Goal: Register for event/course

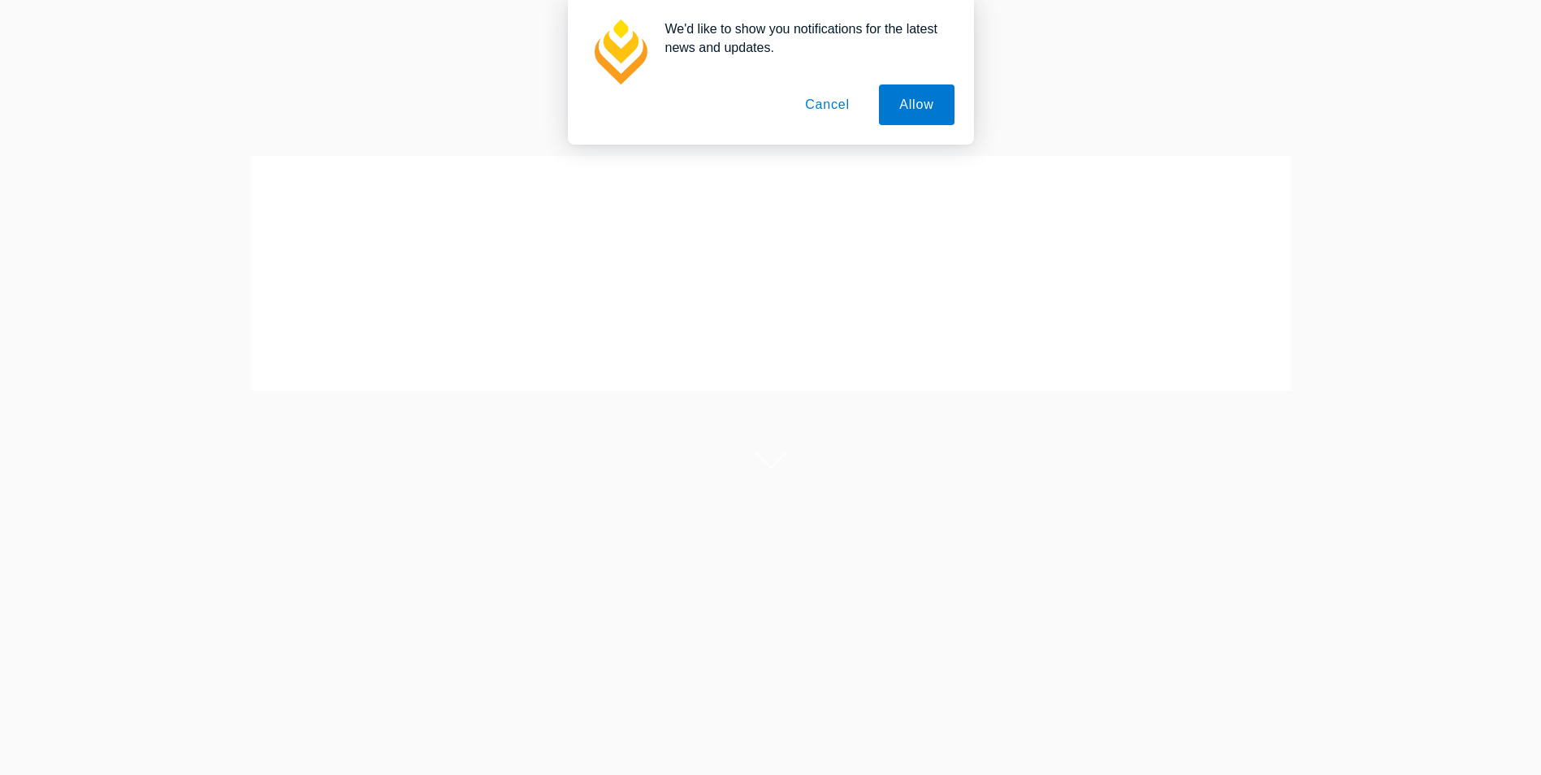
click at [831, 105] on button "Cancel" at bounding box center [827, 105] width 85 height 41
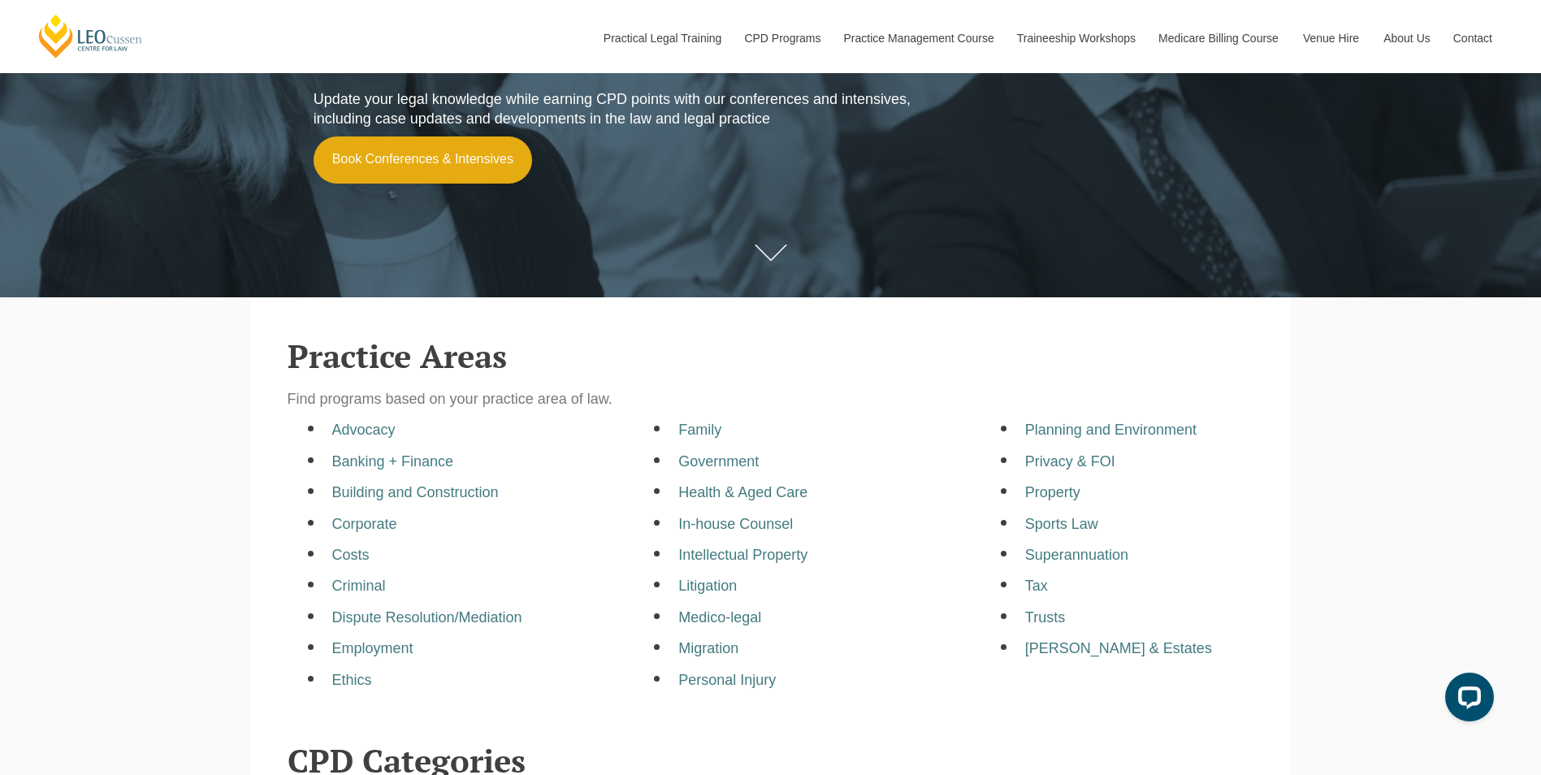
scroll to position [325, 0]
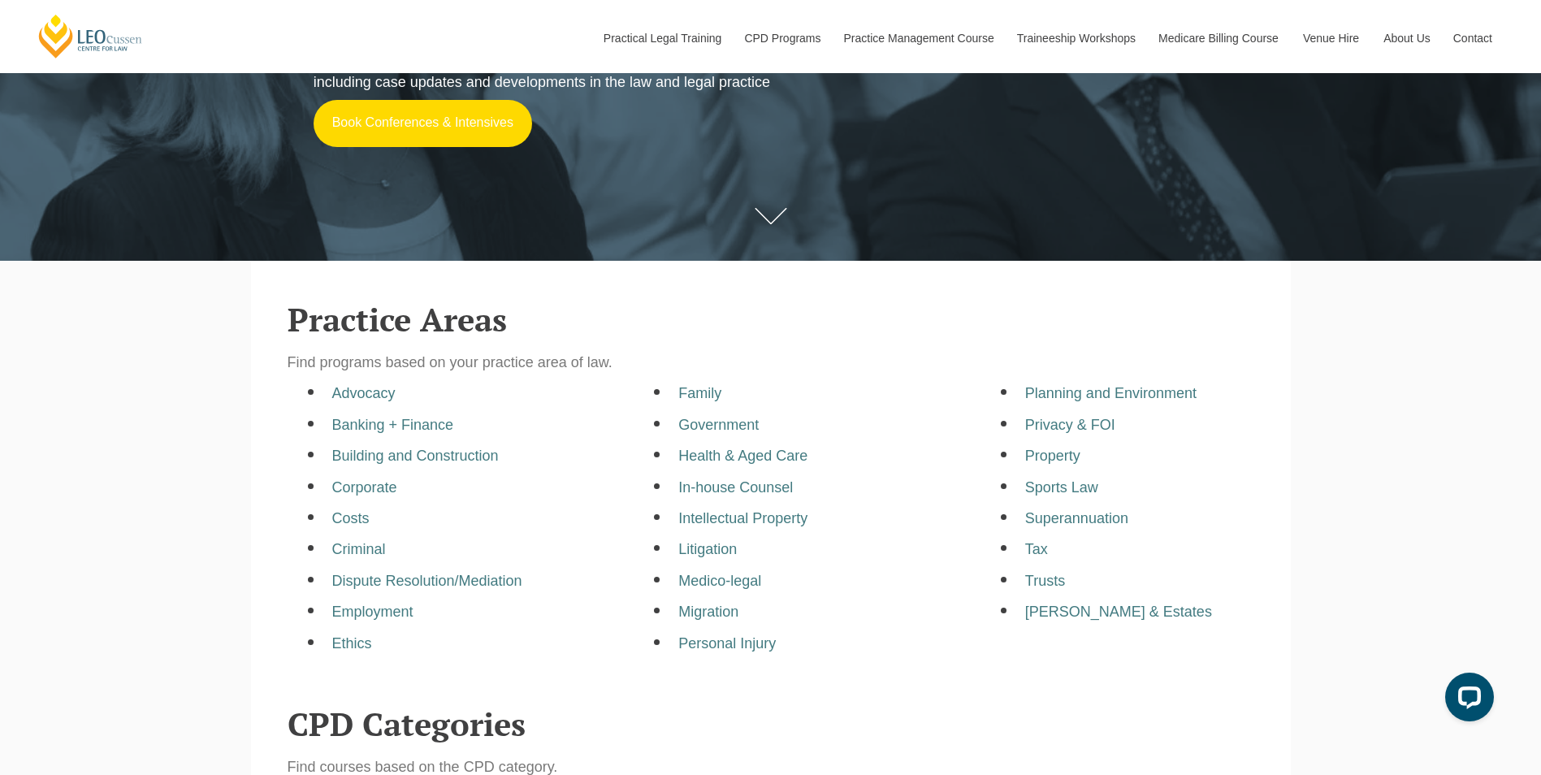
click at [442, 125] on link "Book Conferences & Intensives" at bounding box center [423, 123] width 219 height 47
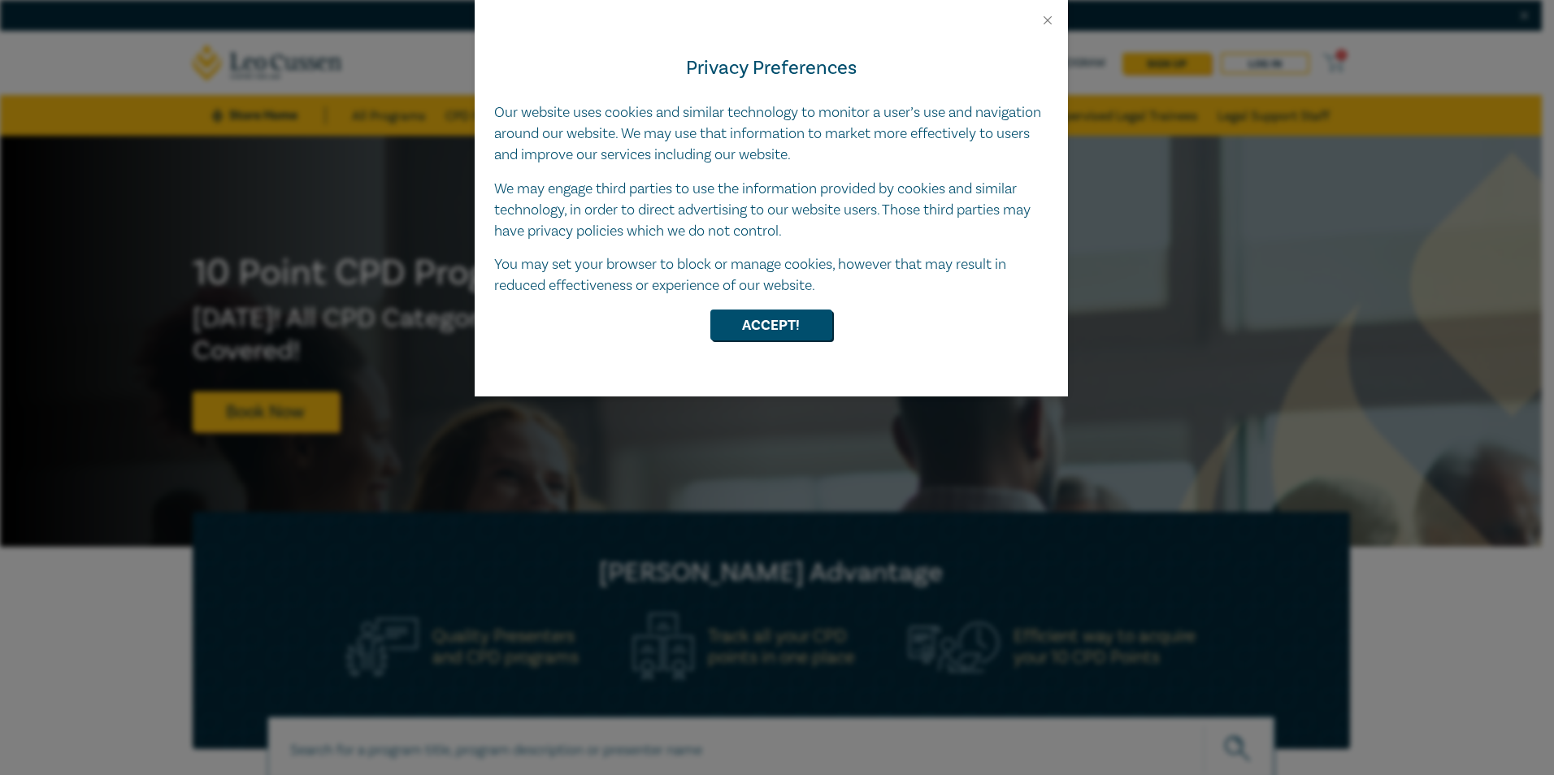
click at [1047, 11] on div at bounding box center [771, 14] width 593 height 28
click at [1051, 19] on button "Close" at bounding box center [1047, 20] width 15 height 15
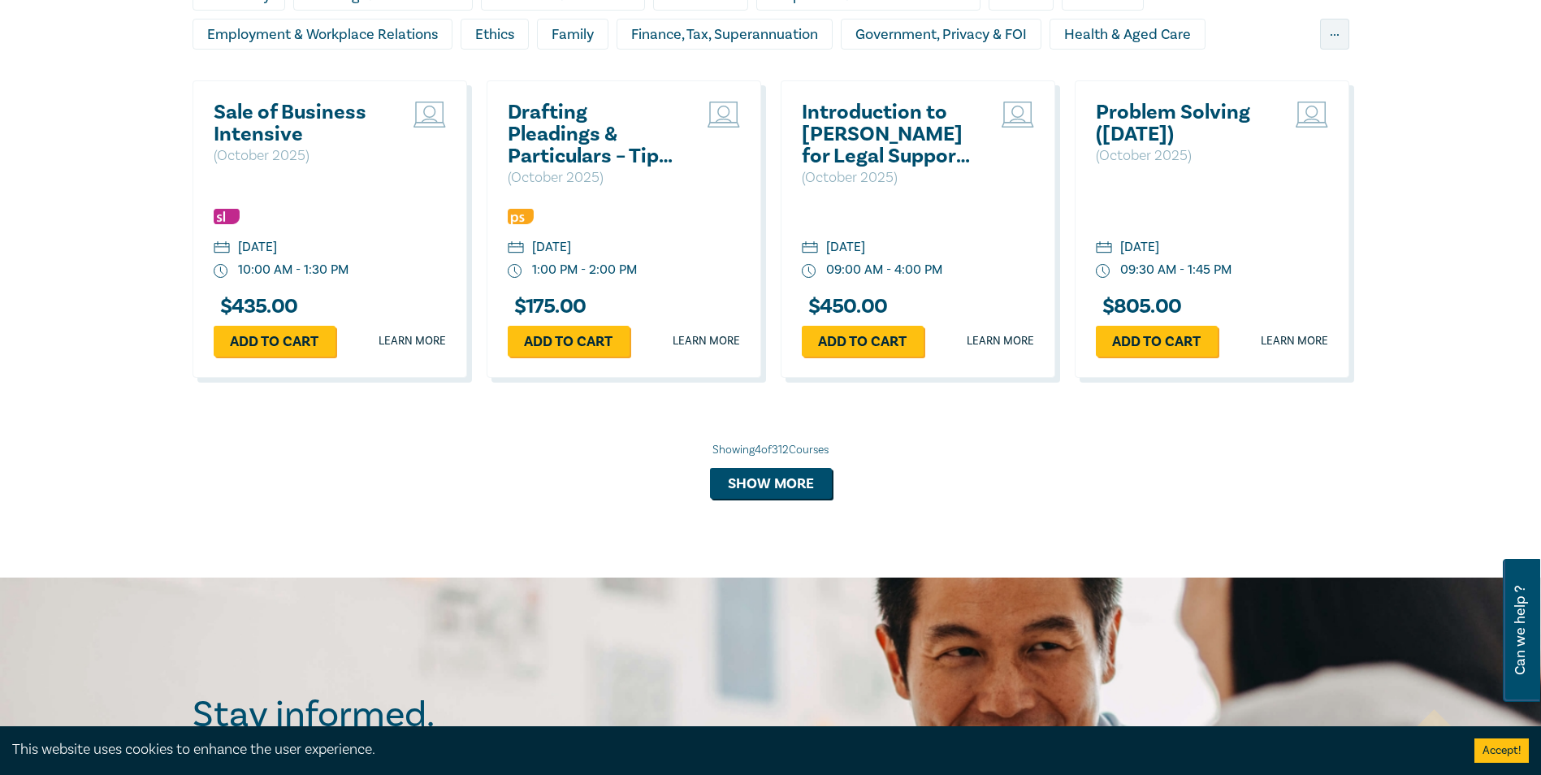
scroll to position [1544, 0]
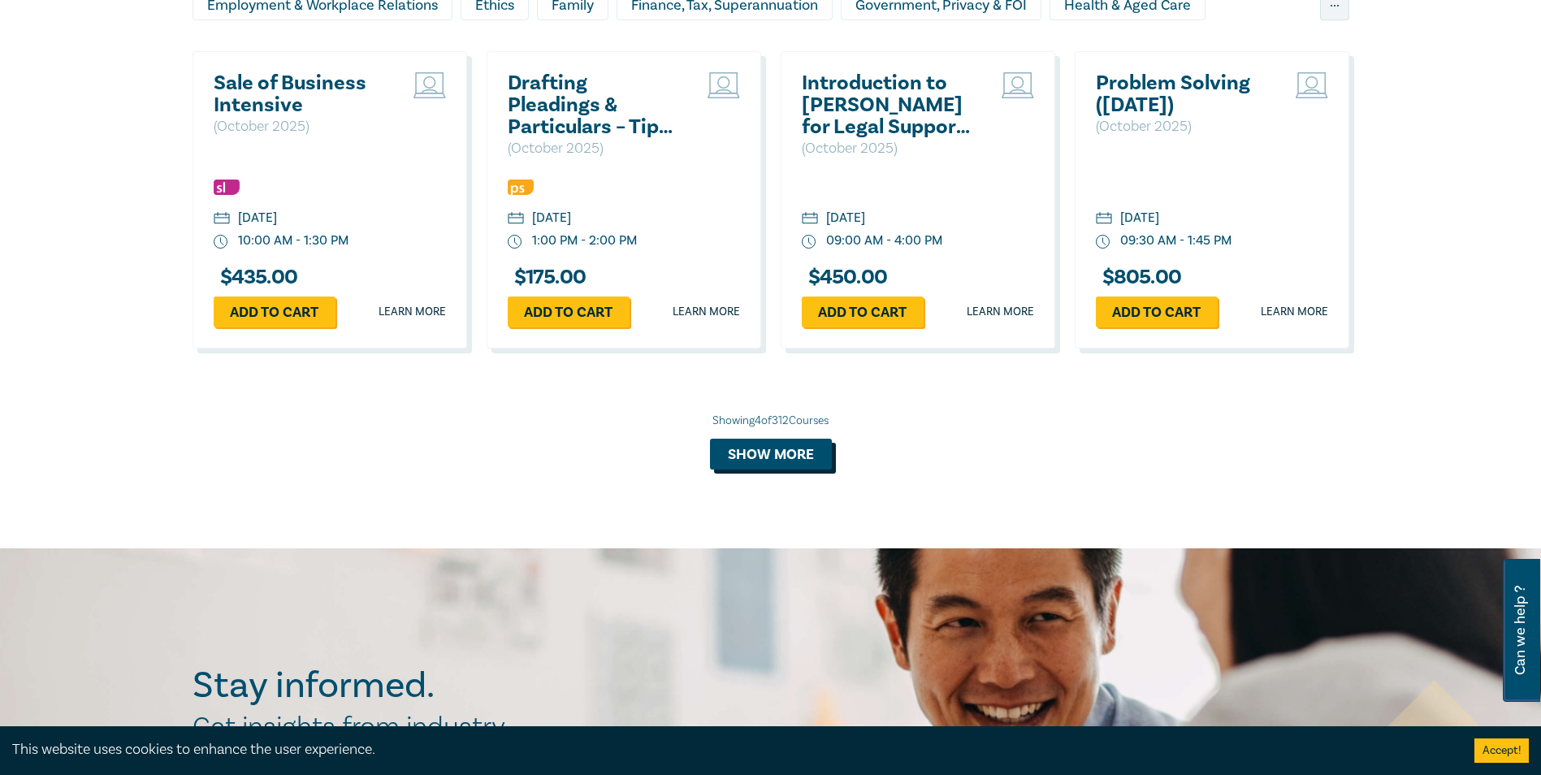
click at [783, 463] on button "Show more" at bounding box center [771, 454] width 122 height 31
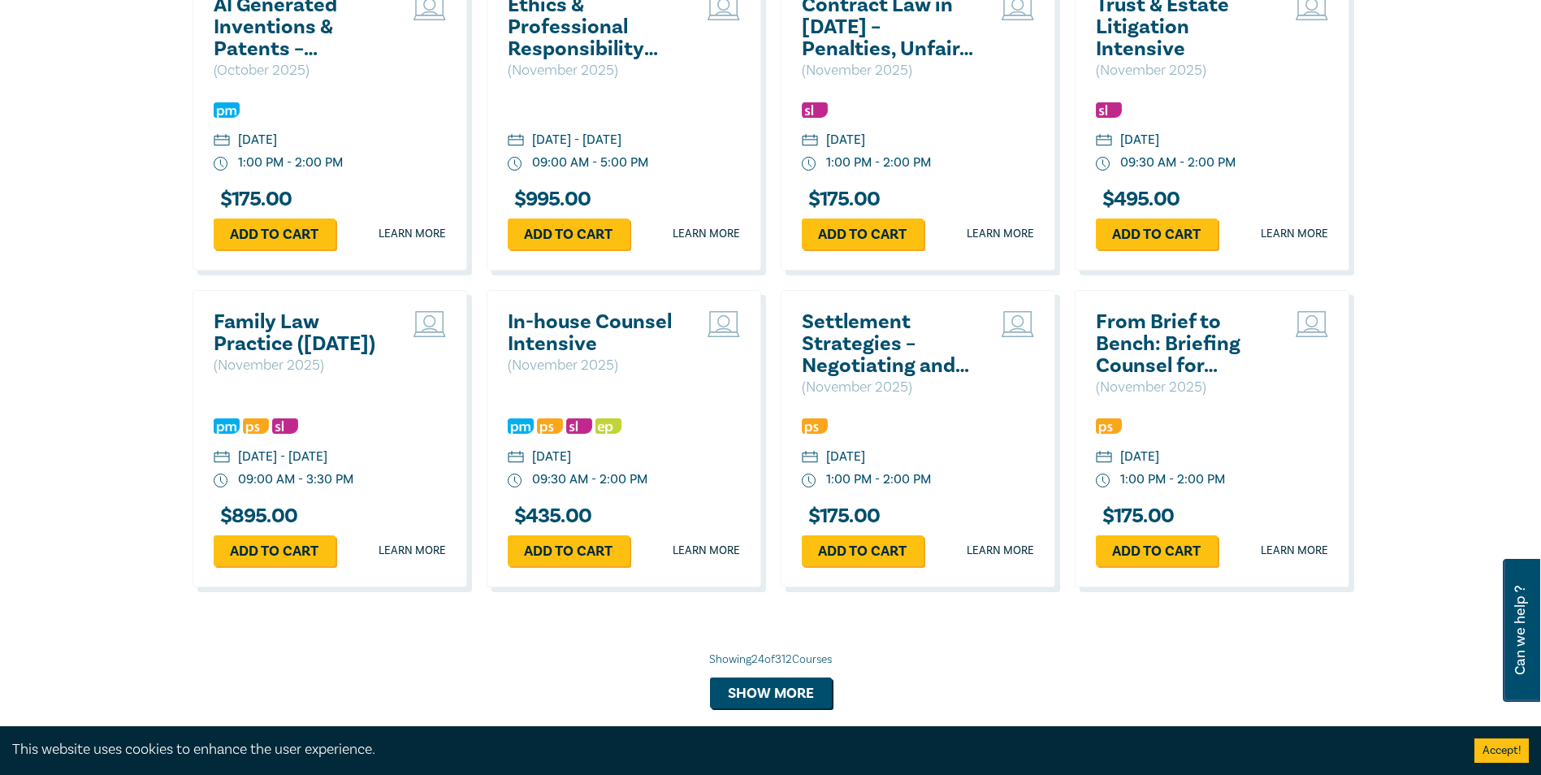
scroll to position [2925, 0]
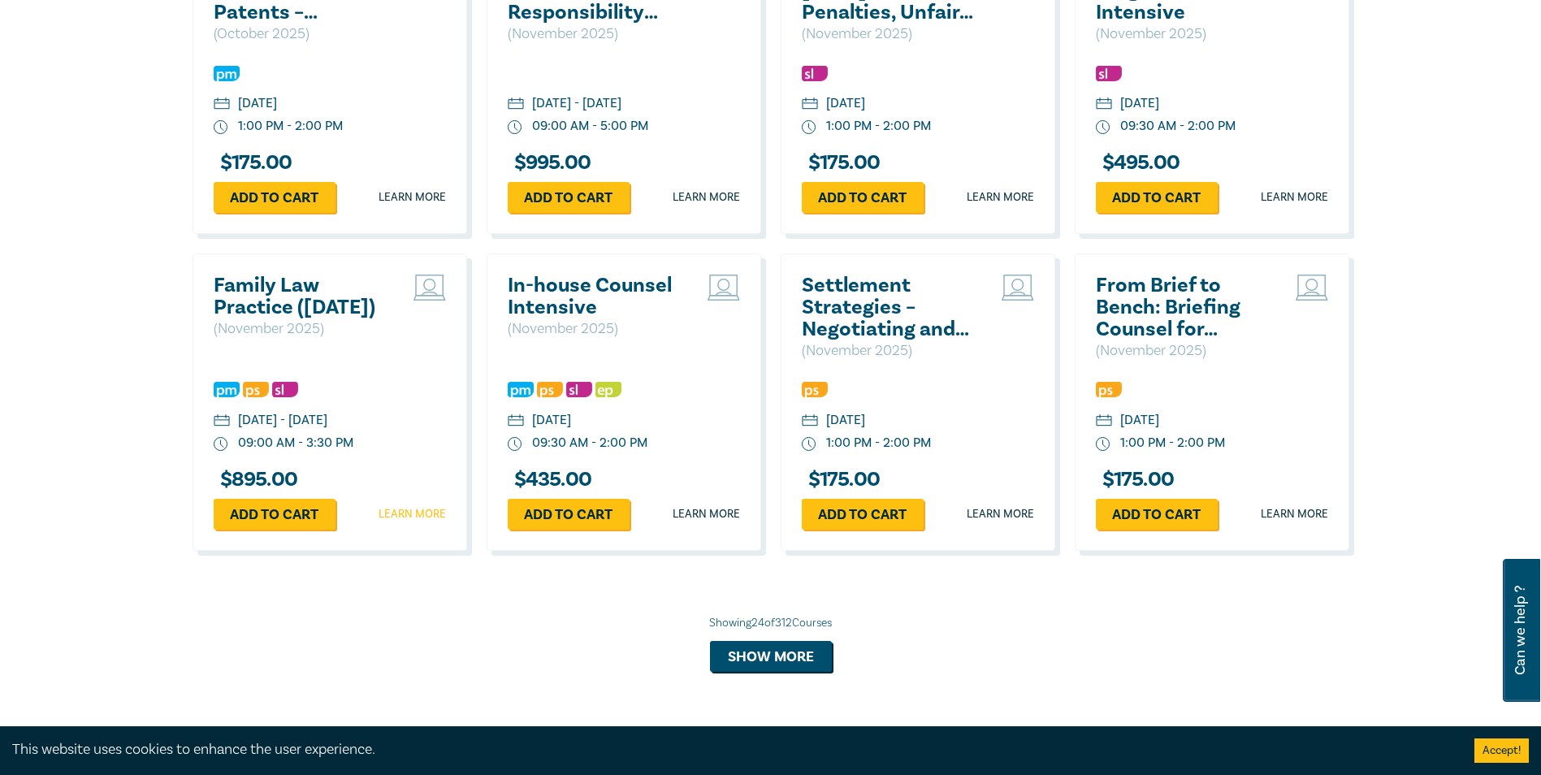
click at [409, 522] on link "Learn more" at bounding box center [412, 514] width 67 height 16
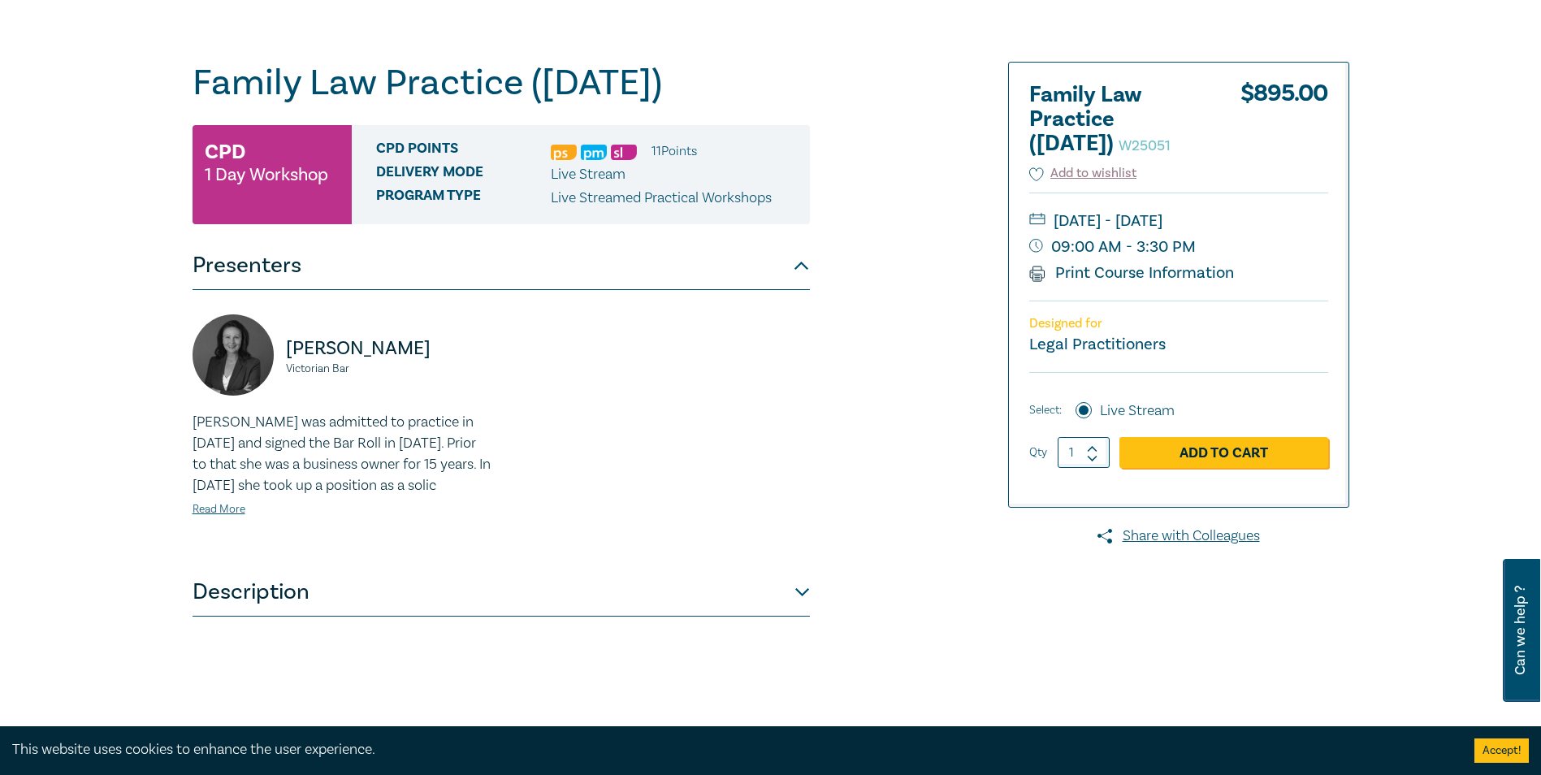
scroll to position [163, 0]
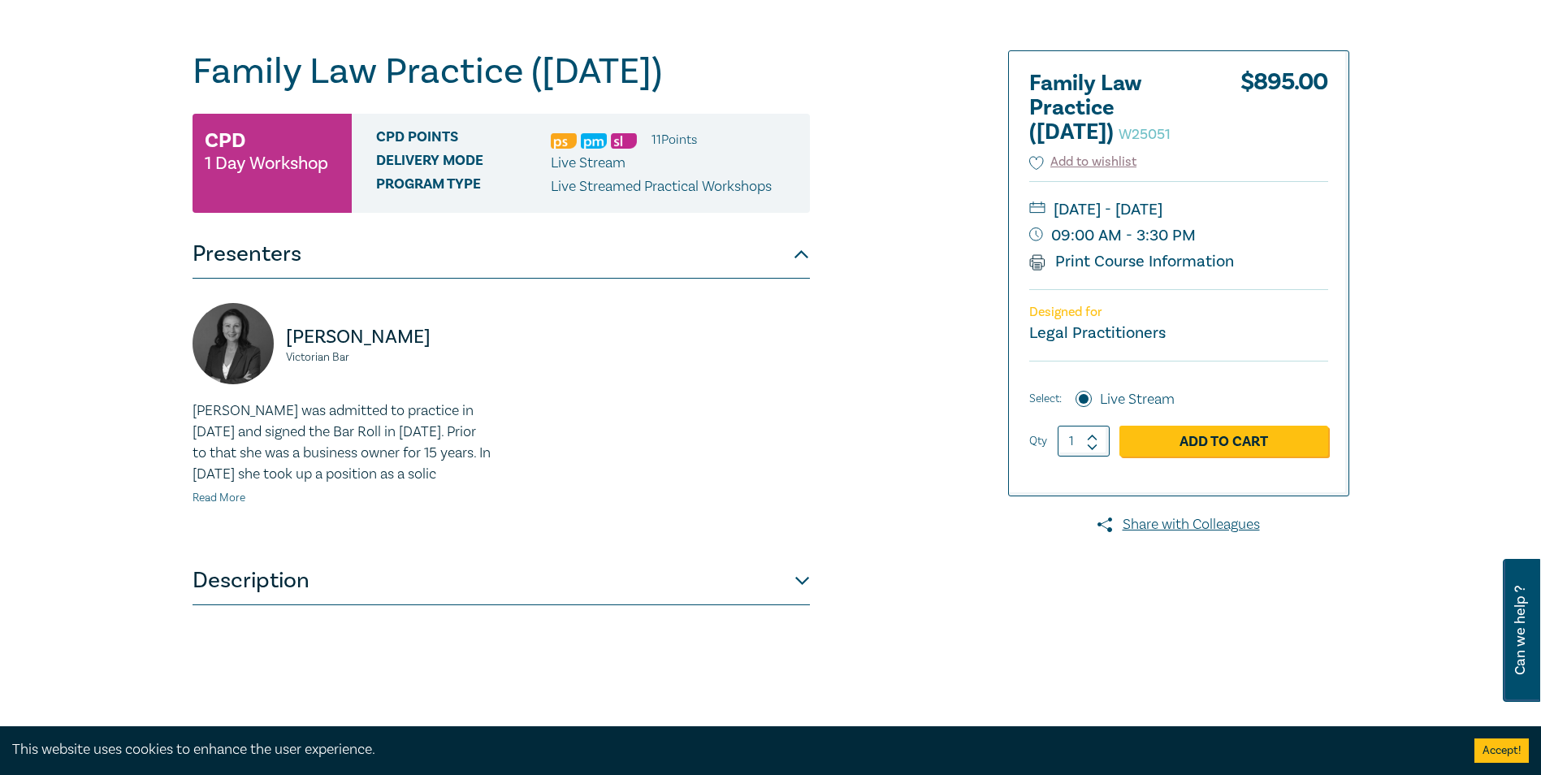
click at [212, 505] on link "Read More" at bounding box center [219, 498] width 53 height 15
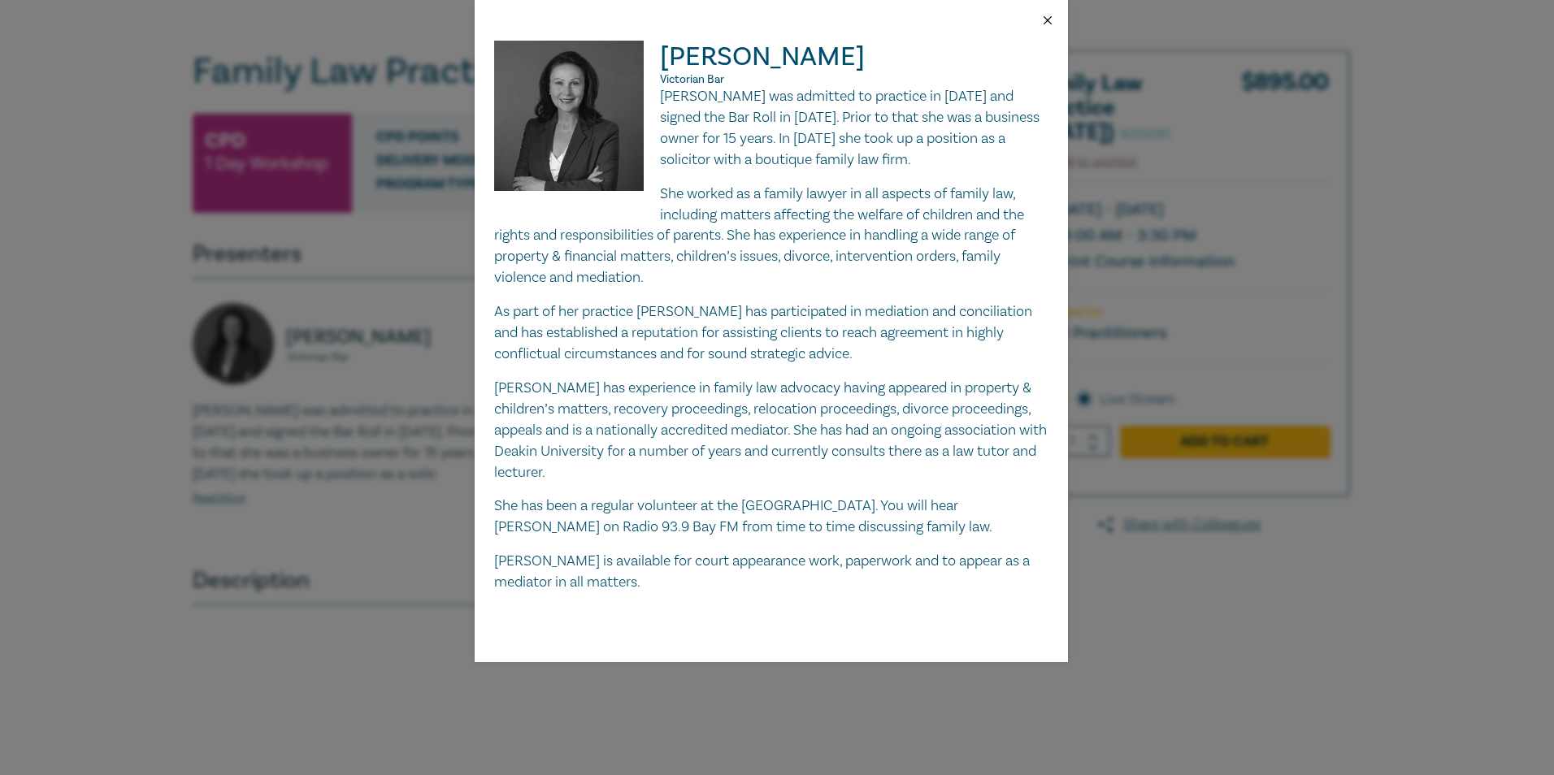
click at [1052, 14] on button "Close" at bounding box center [1047, 20] width 15 height 15
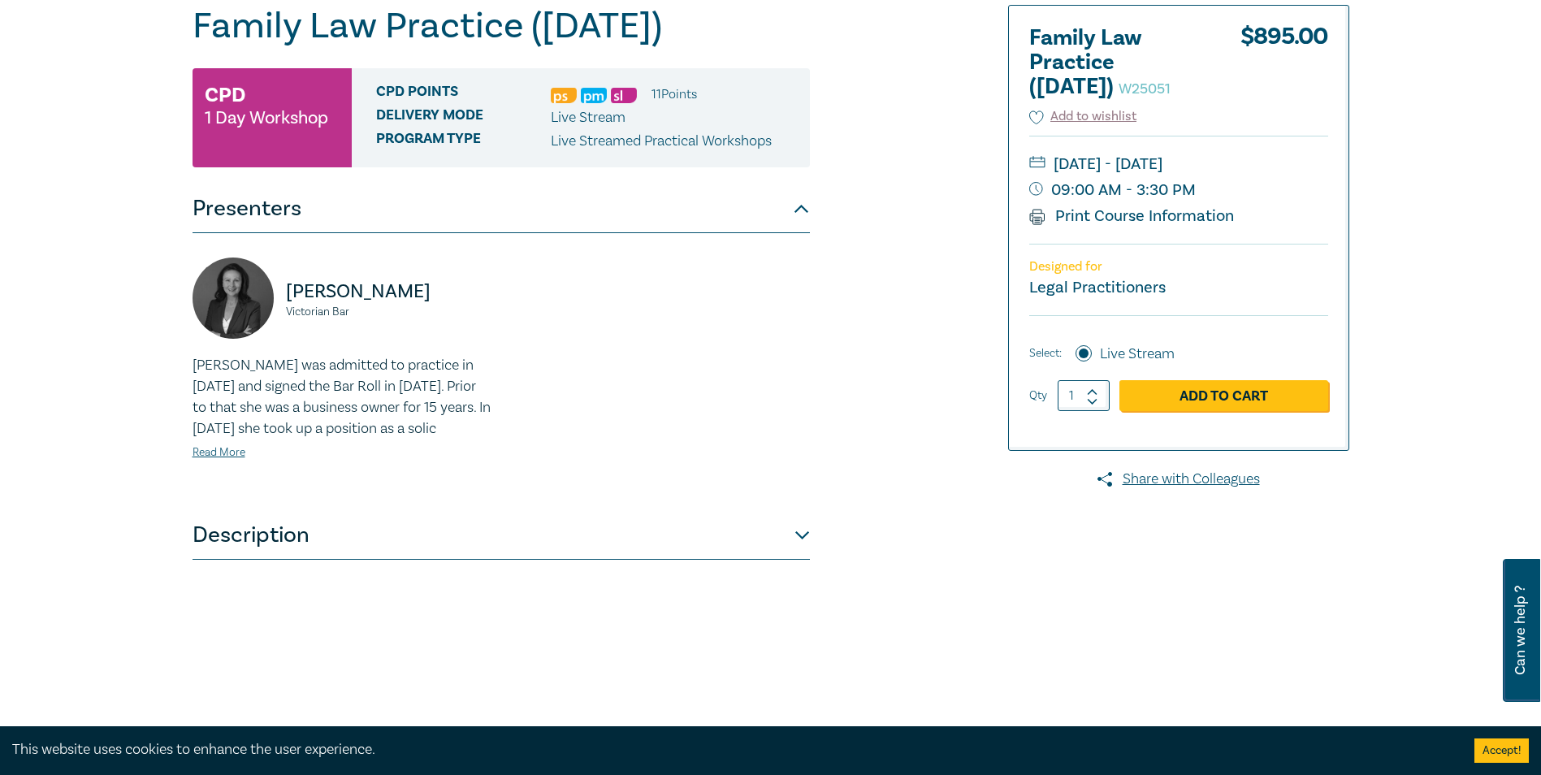
scroll to position [244, 0]
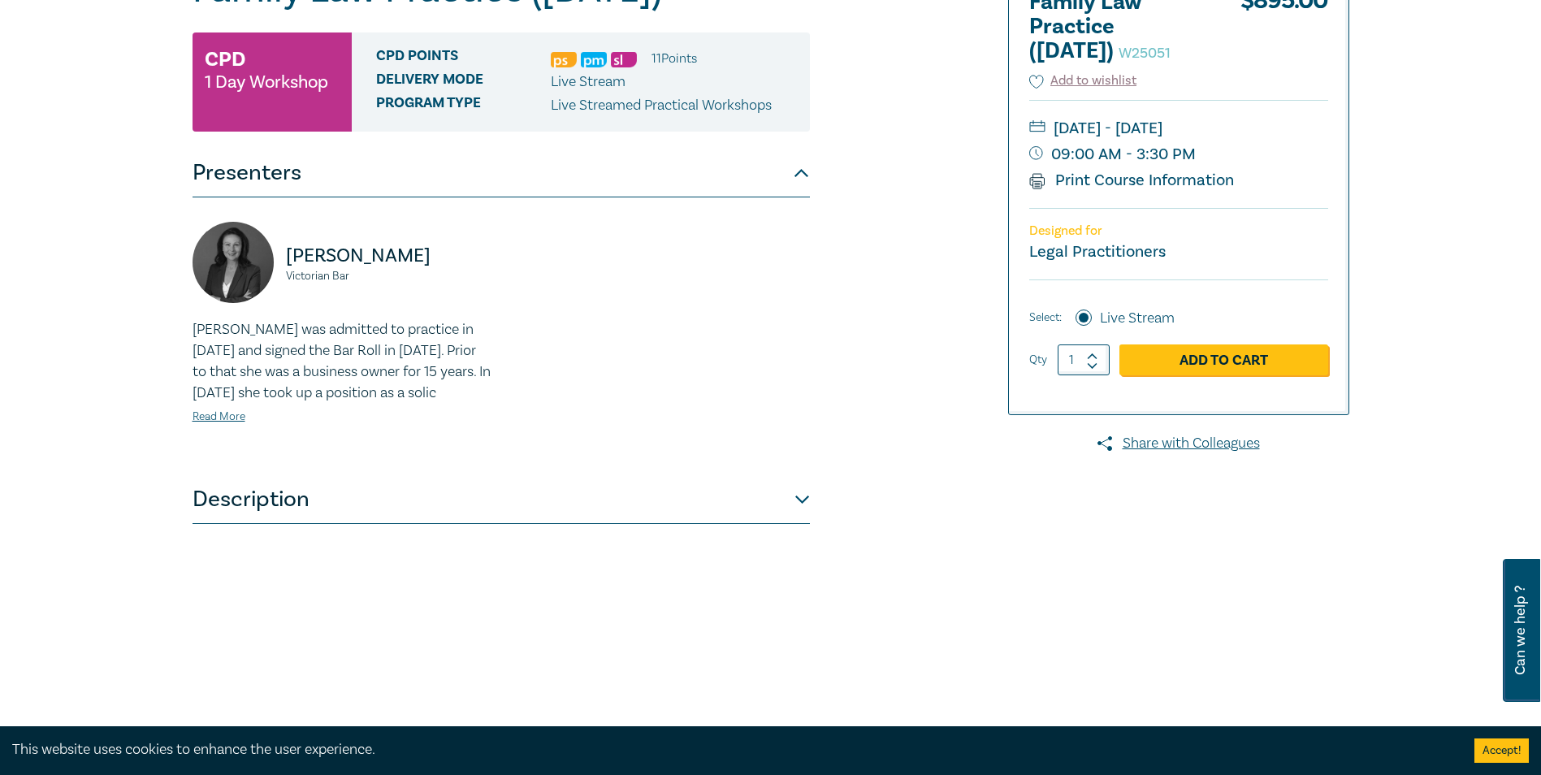
click at [795, 524] on button "Description" at bounding box center [502, 499] width 618 height 49
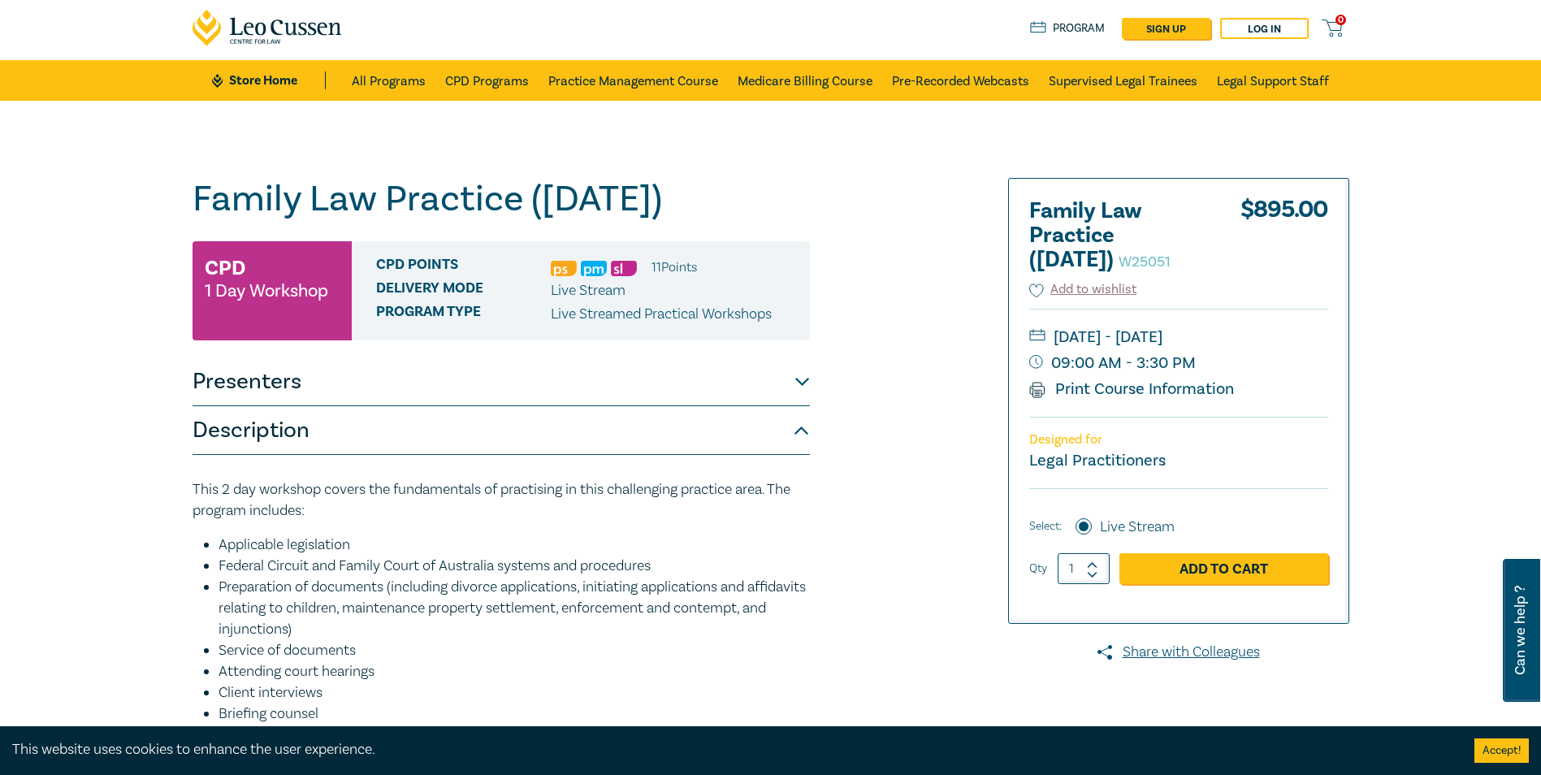
scroll to position [0, 0]
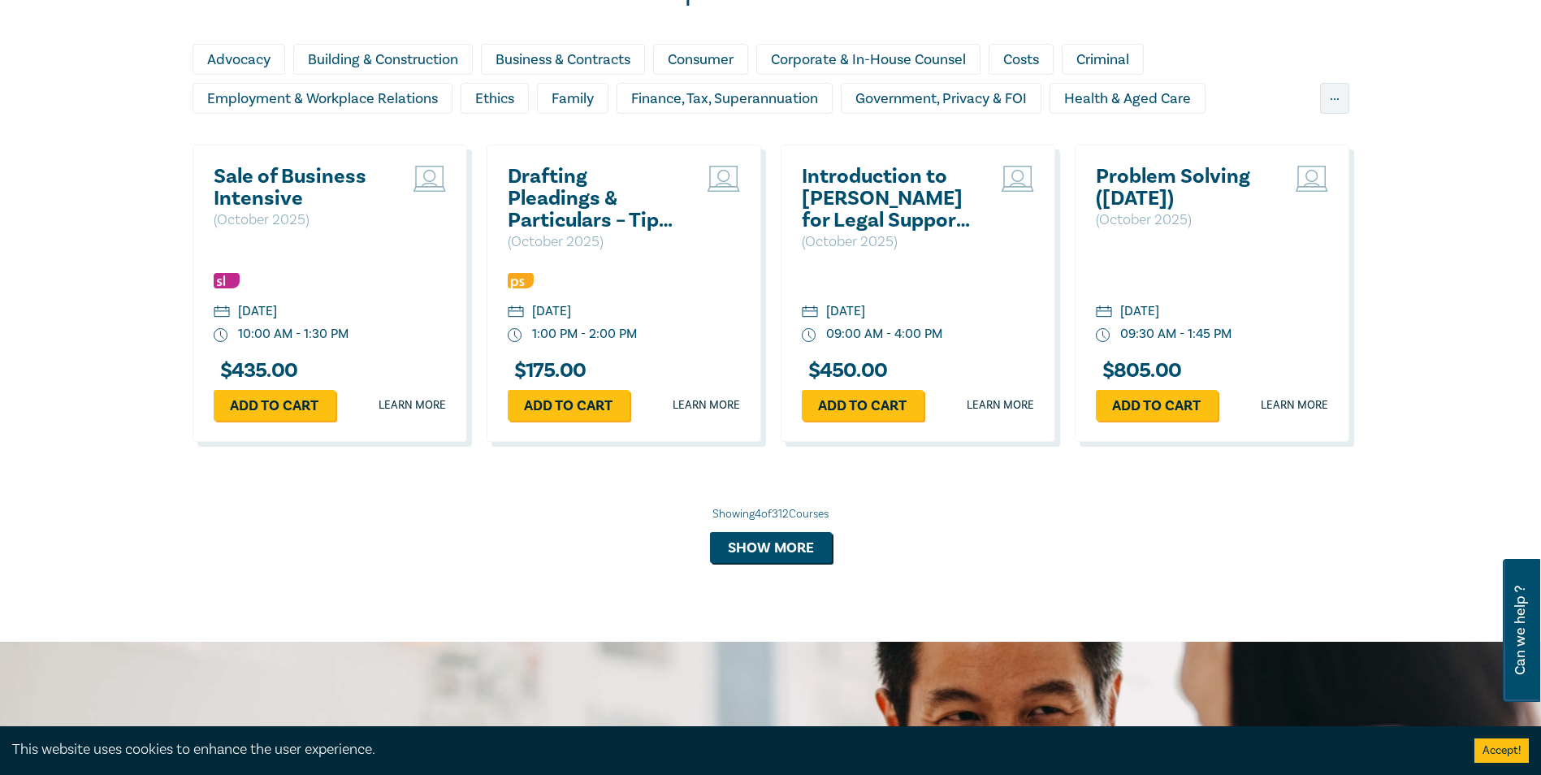
scroll to position [1458, 0]
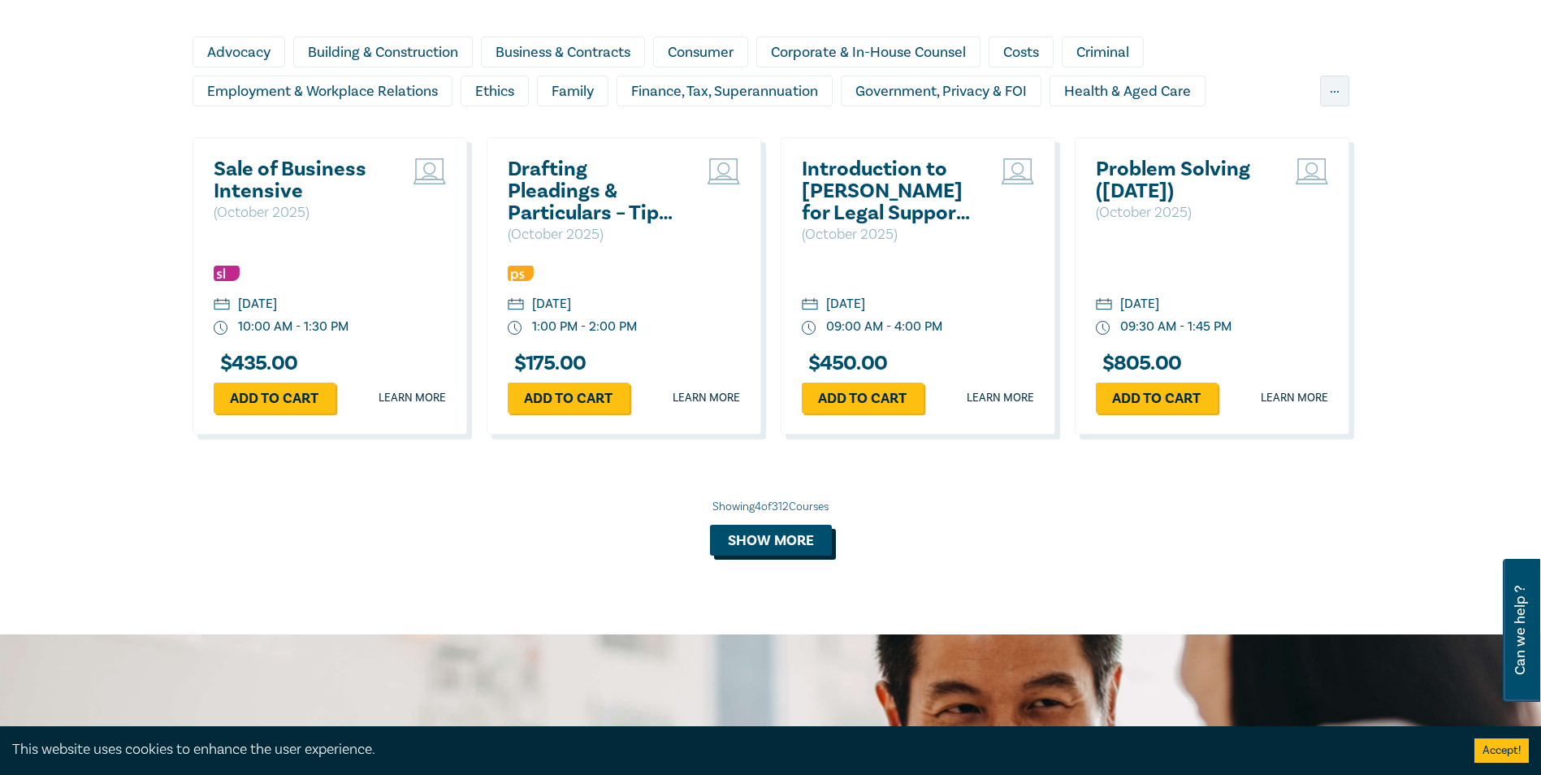
click at [769, 533] on button "Show more" at bounding box center [771, 540] width 122 height 31
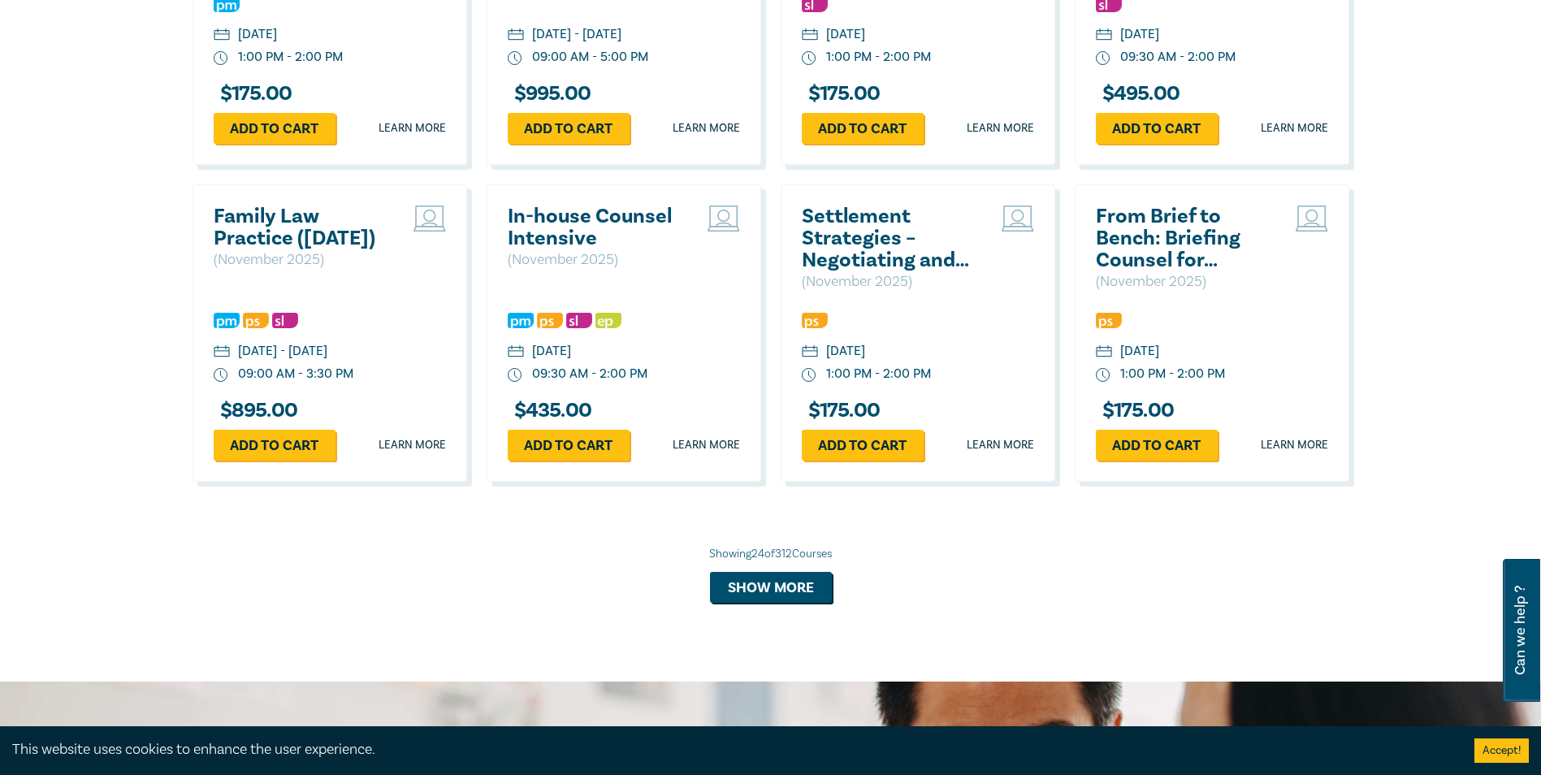
scroll to position [3001, 0]
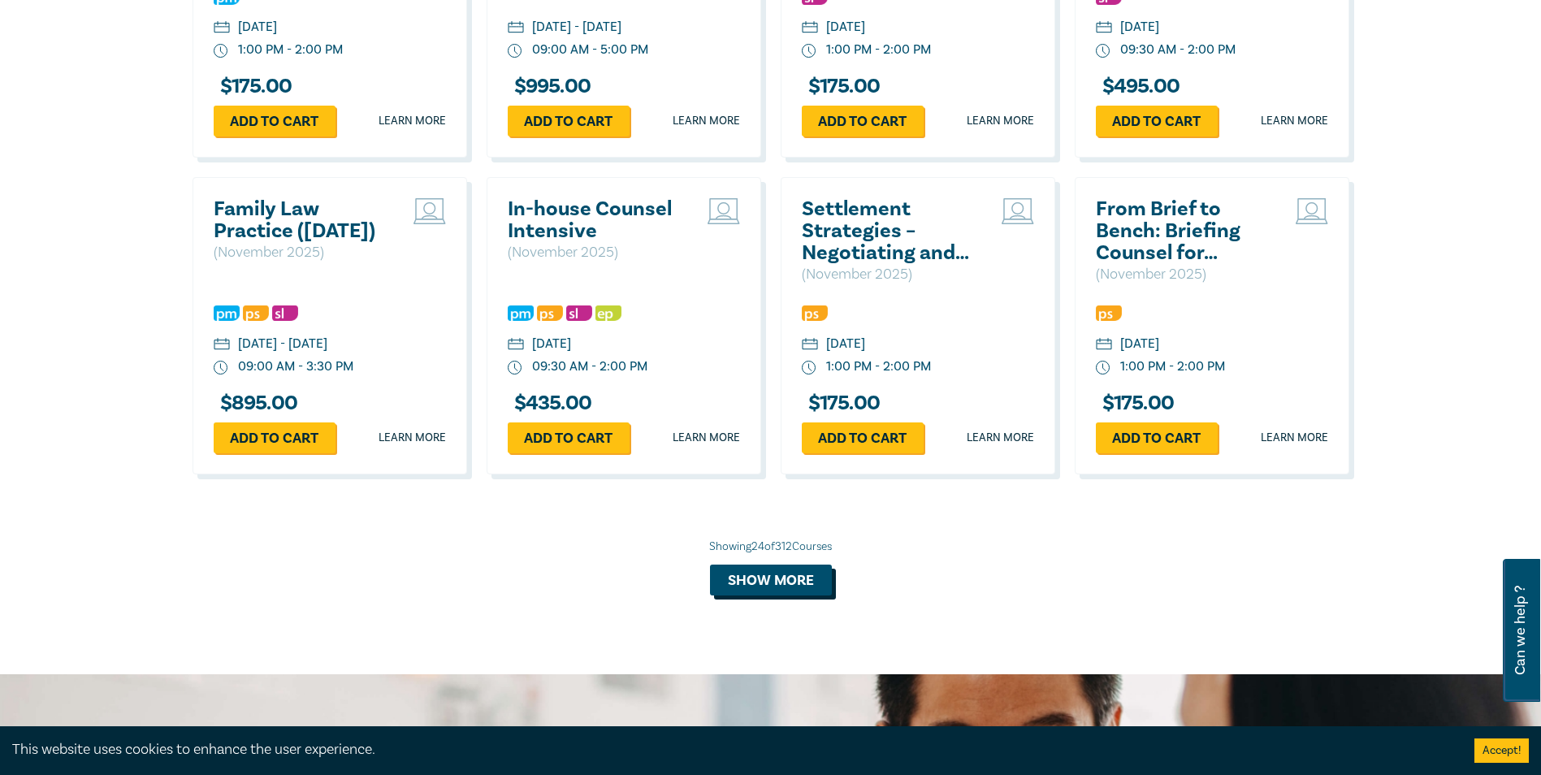
click at [771, 596] on button "Show more" at bounding box center [771, 580] width 122 height 31
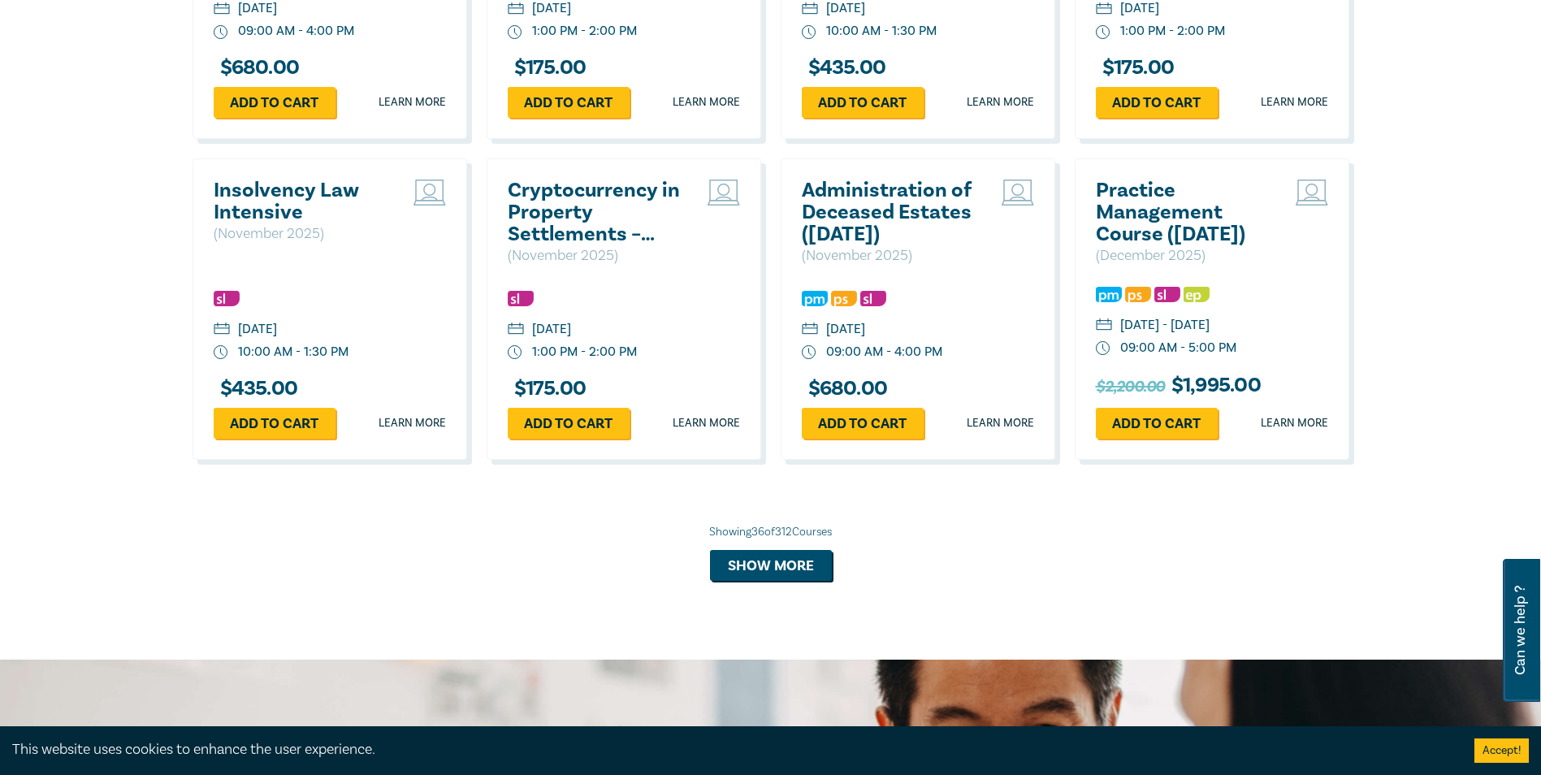
scroll to position [3977, 0]
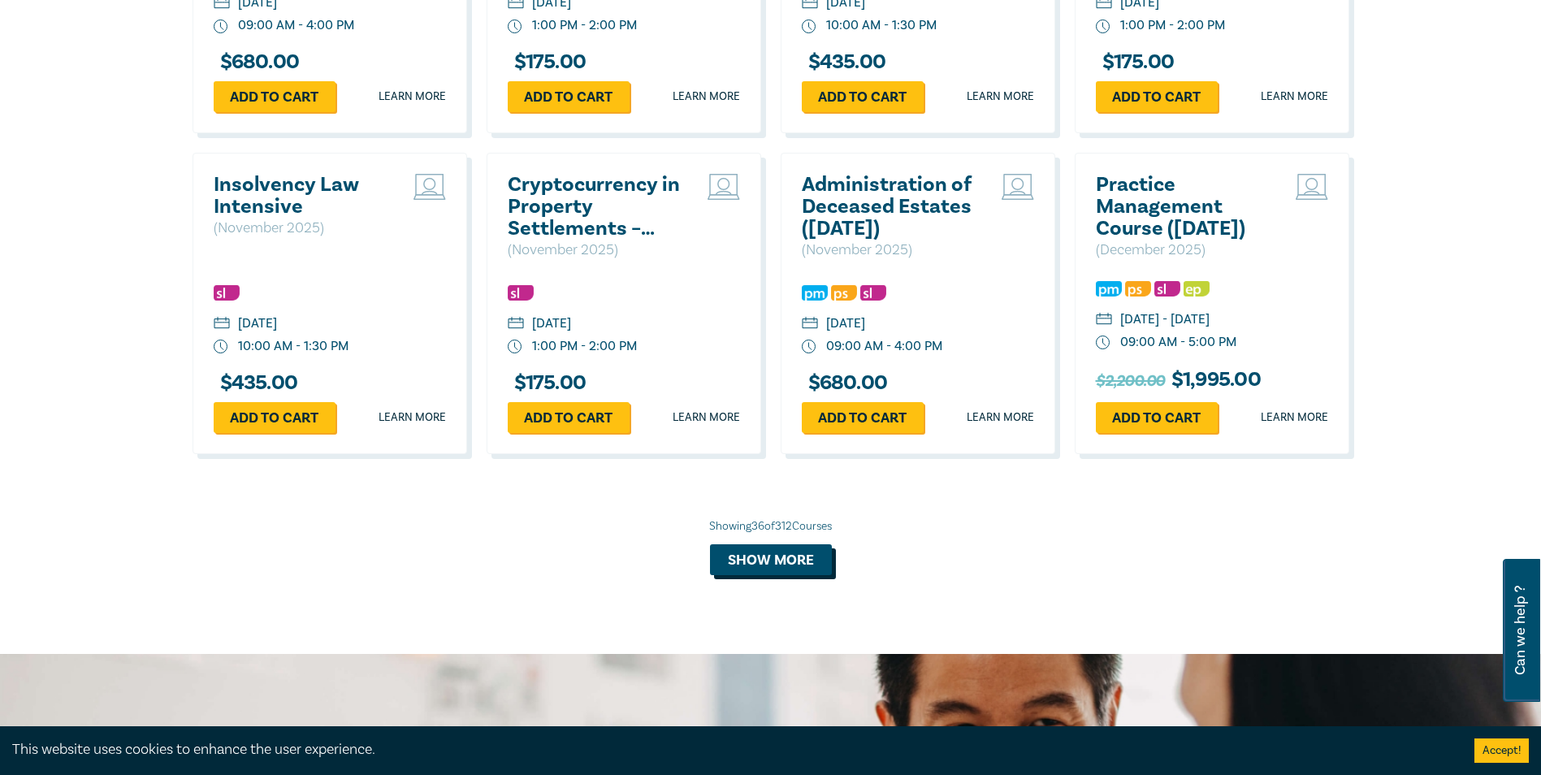
click at [750, 575] on button "Show more" at bounding box center [771, 559] width 122 height 31
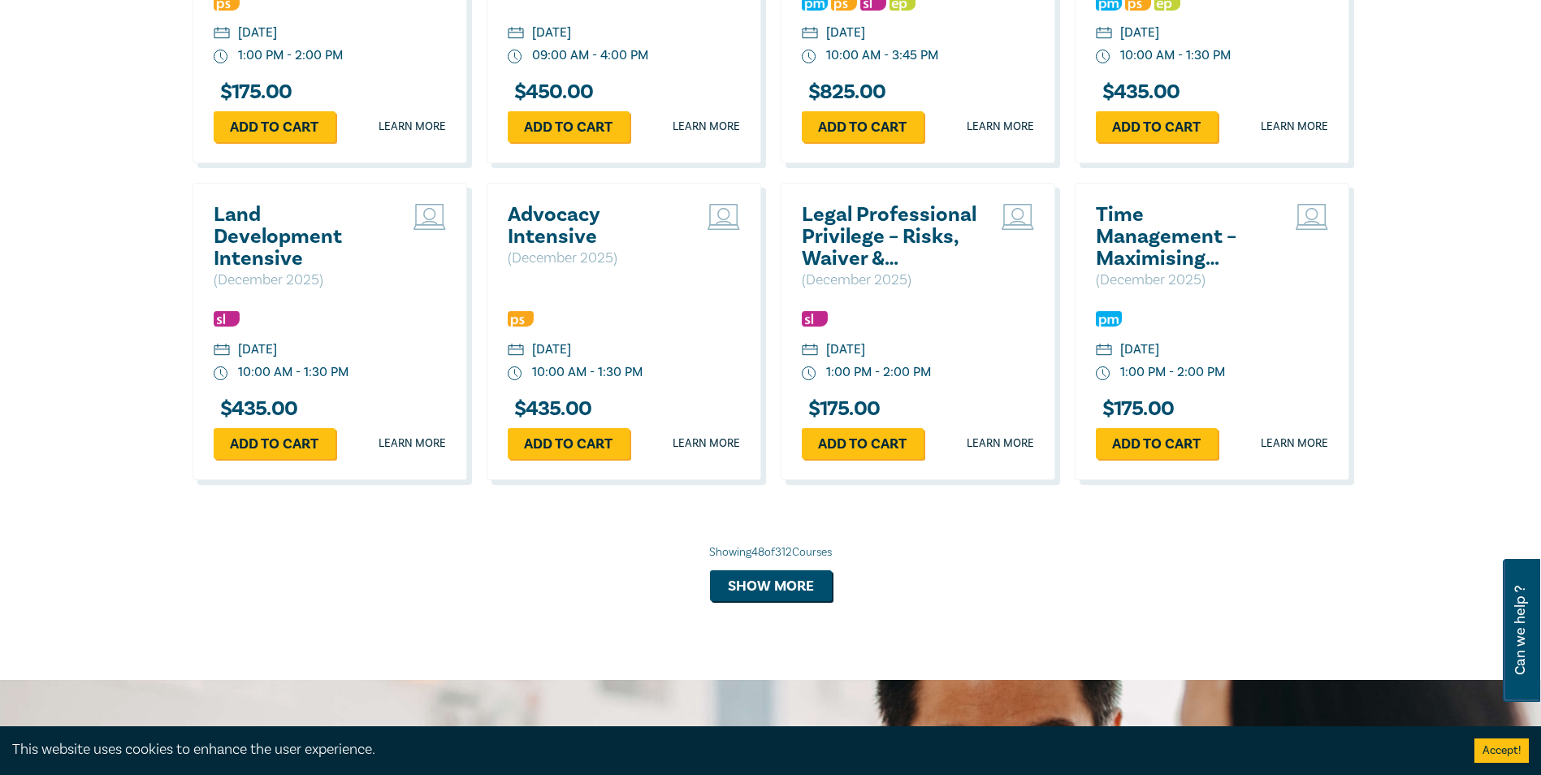
scroll to position [4952, 0]
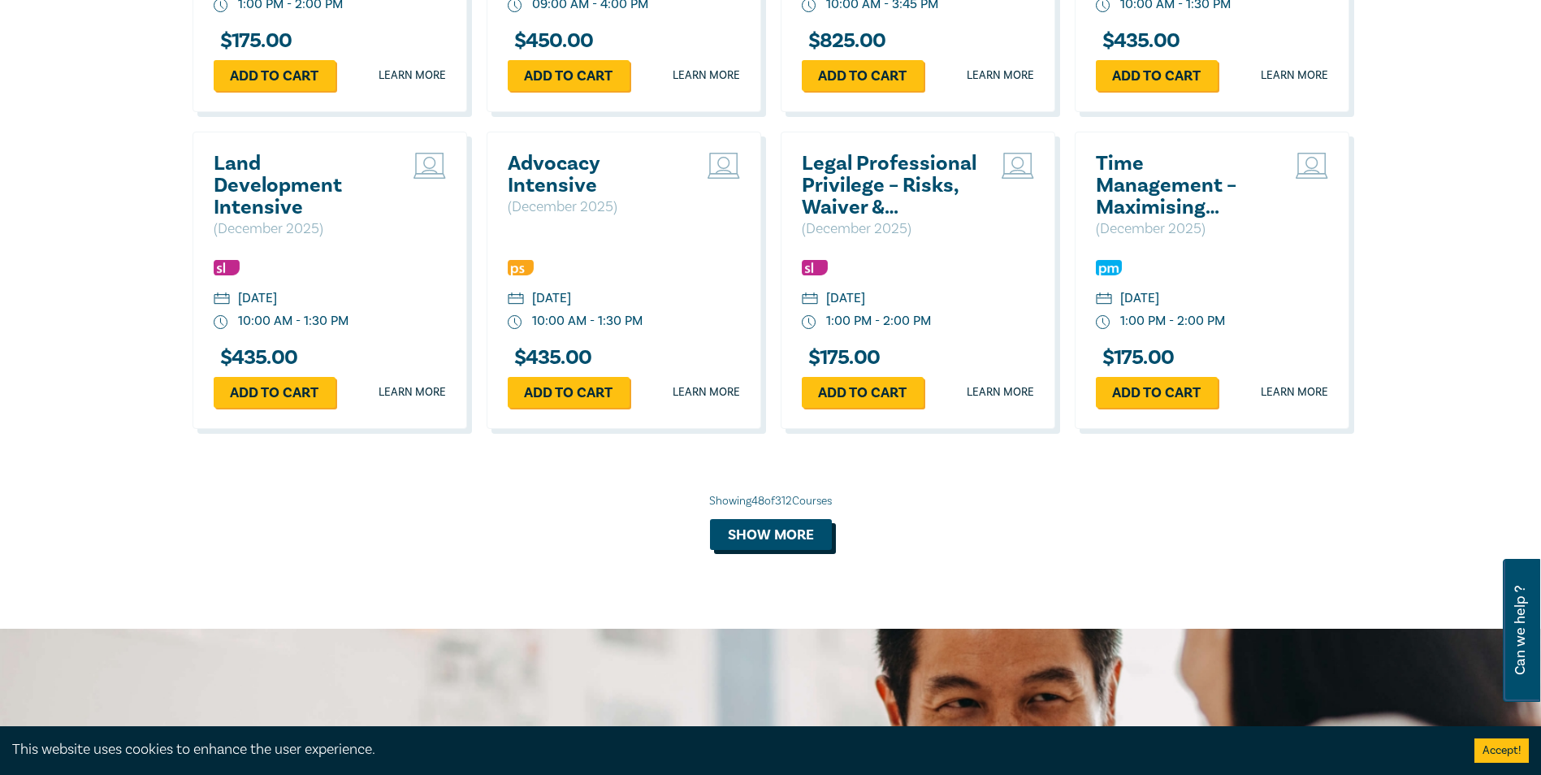
click at [807, 550] on button "Show more" at bounding box center [771, 534] width 122 height 31
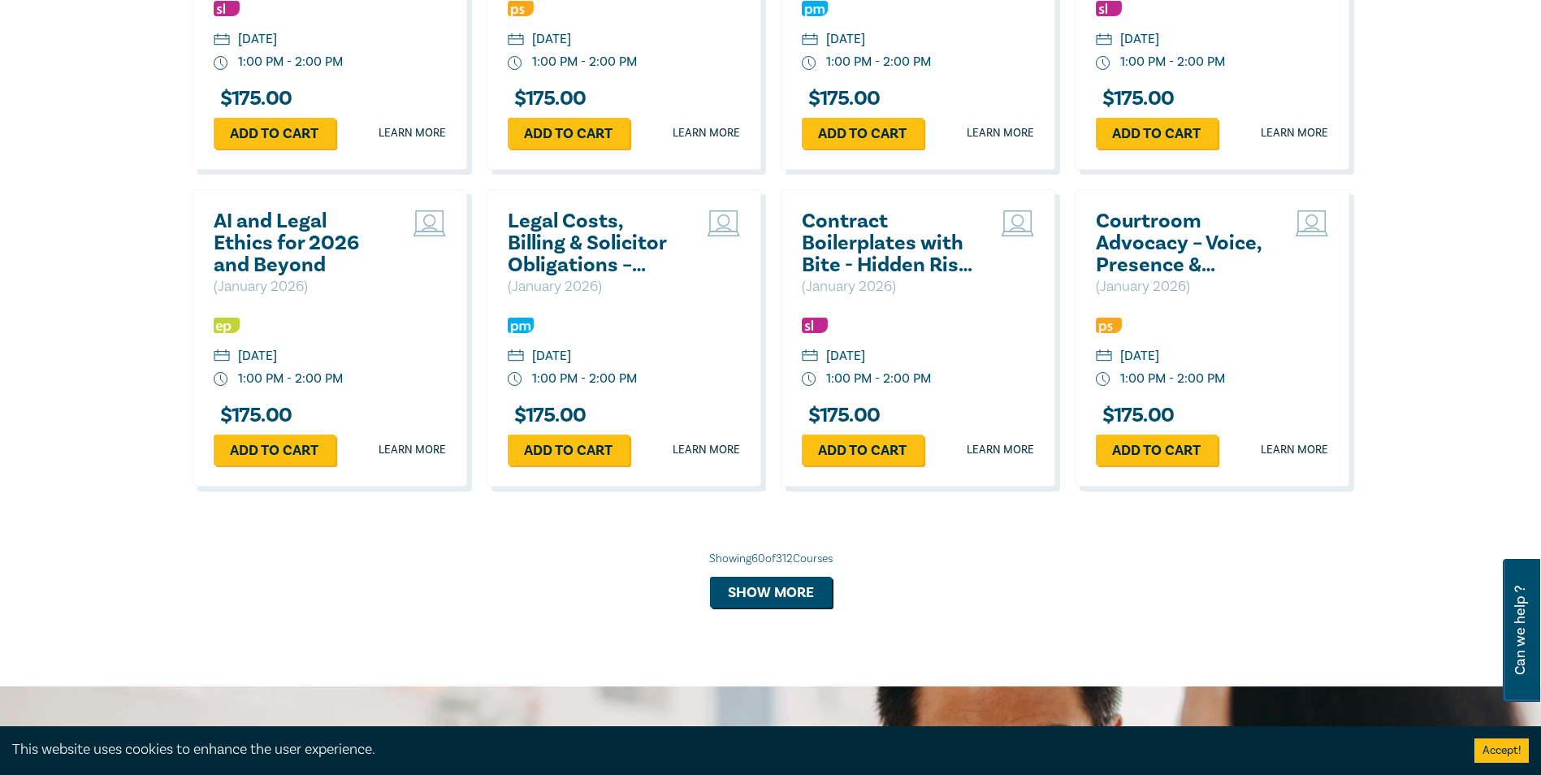
scroll to position [5845, 0]
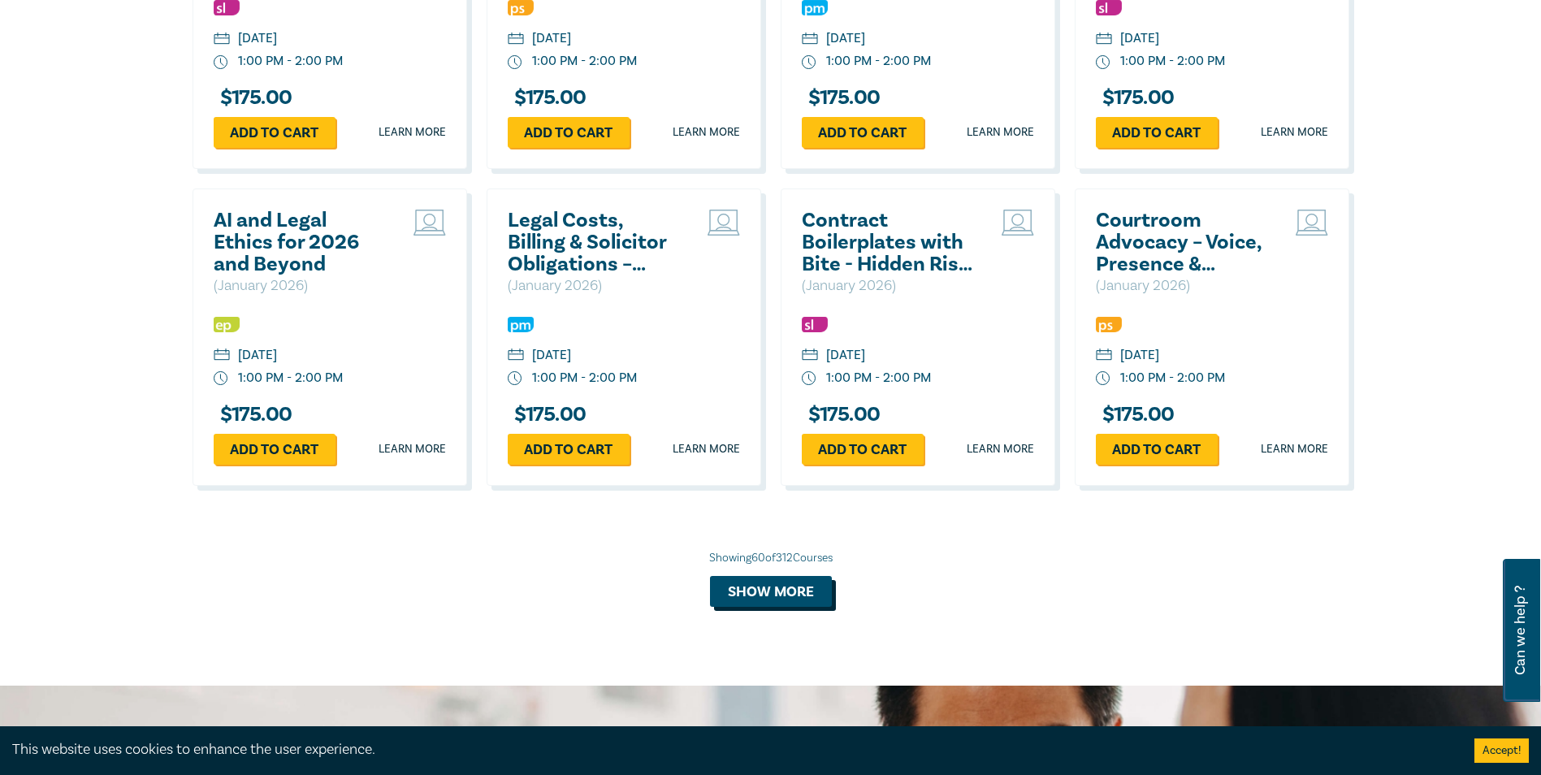
click at [752, 607] on button "Show more" at bounding box center [771, 591] width 122 height 31
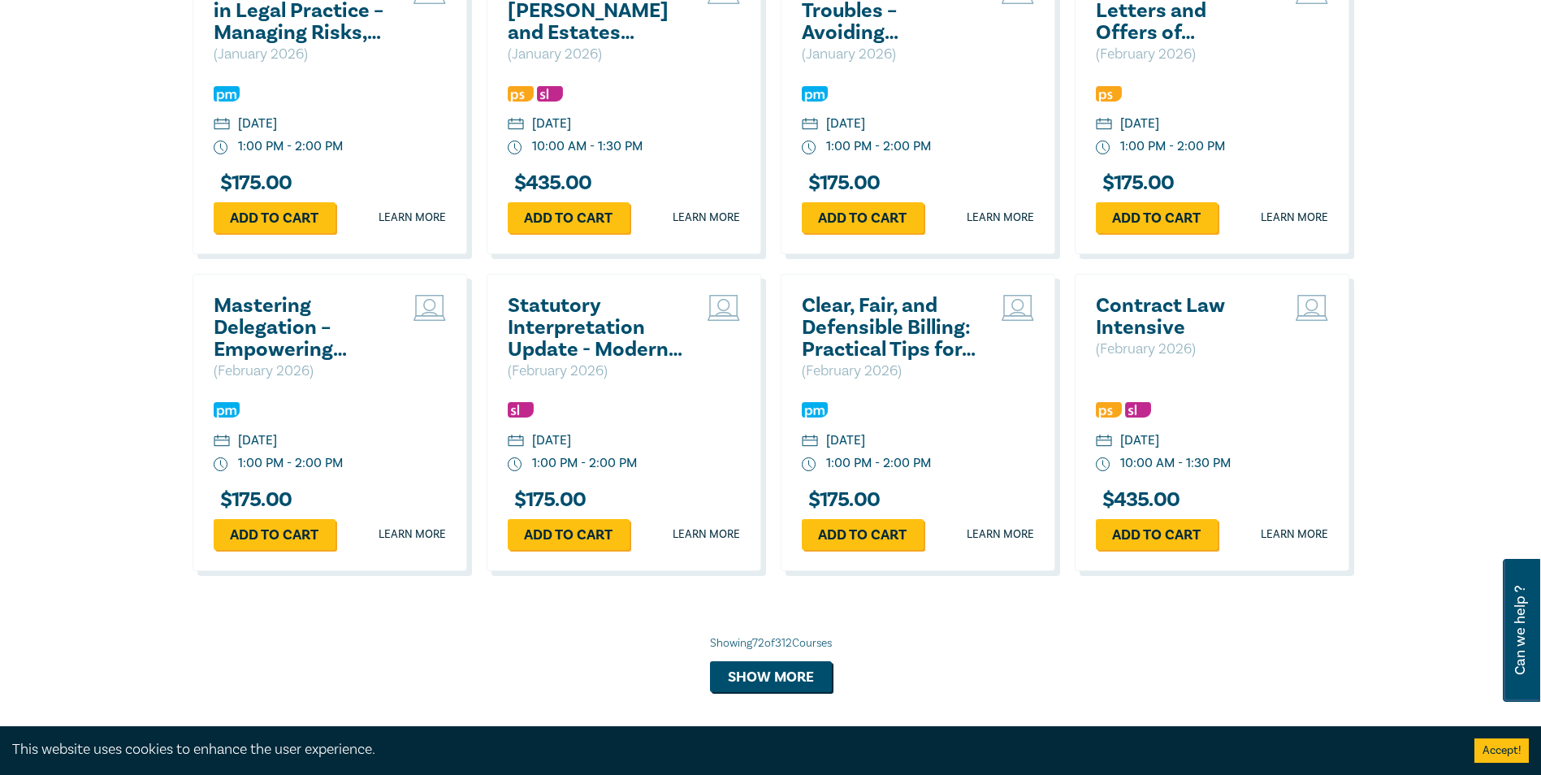
scroll to position [6739, 0]
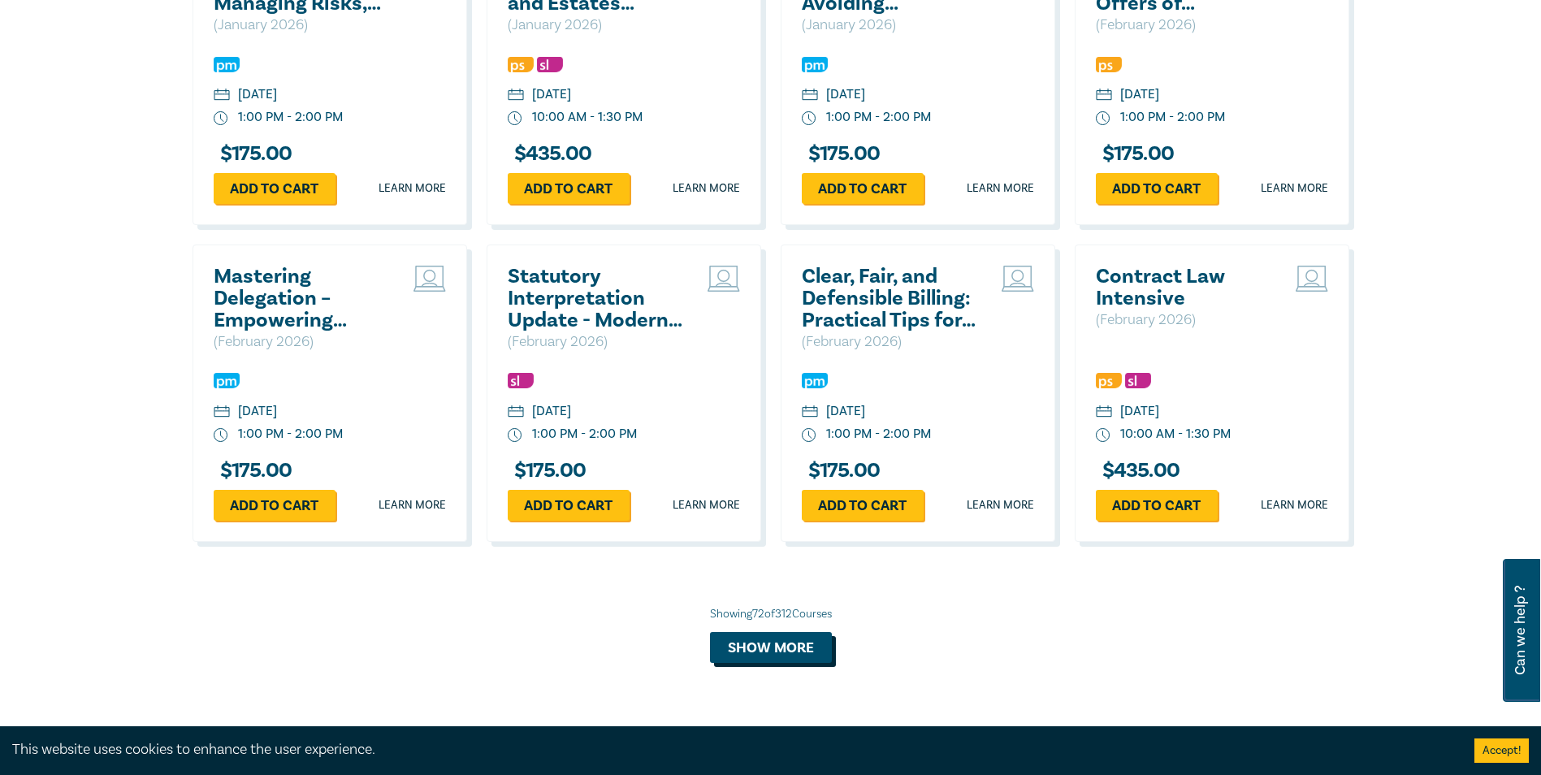
click at [787, 663] on button "Show more" at bounding box center [771, 647] width 122 height 31
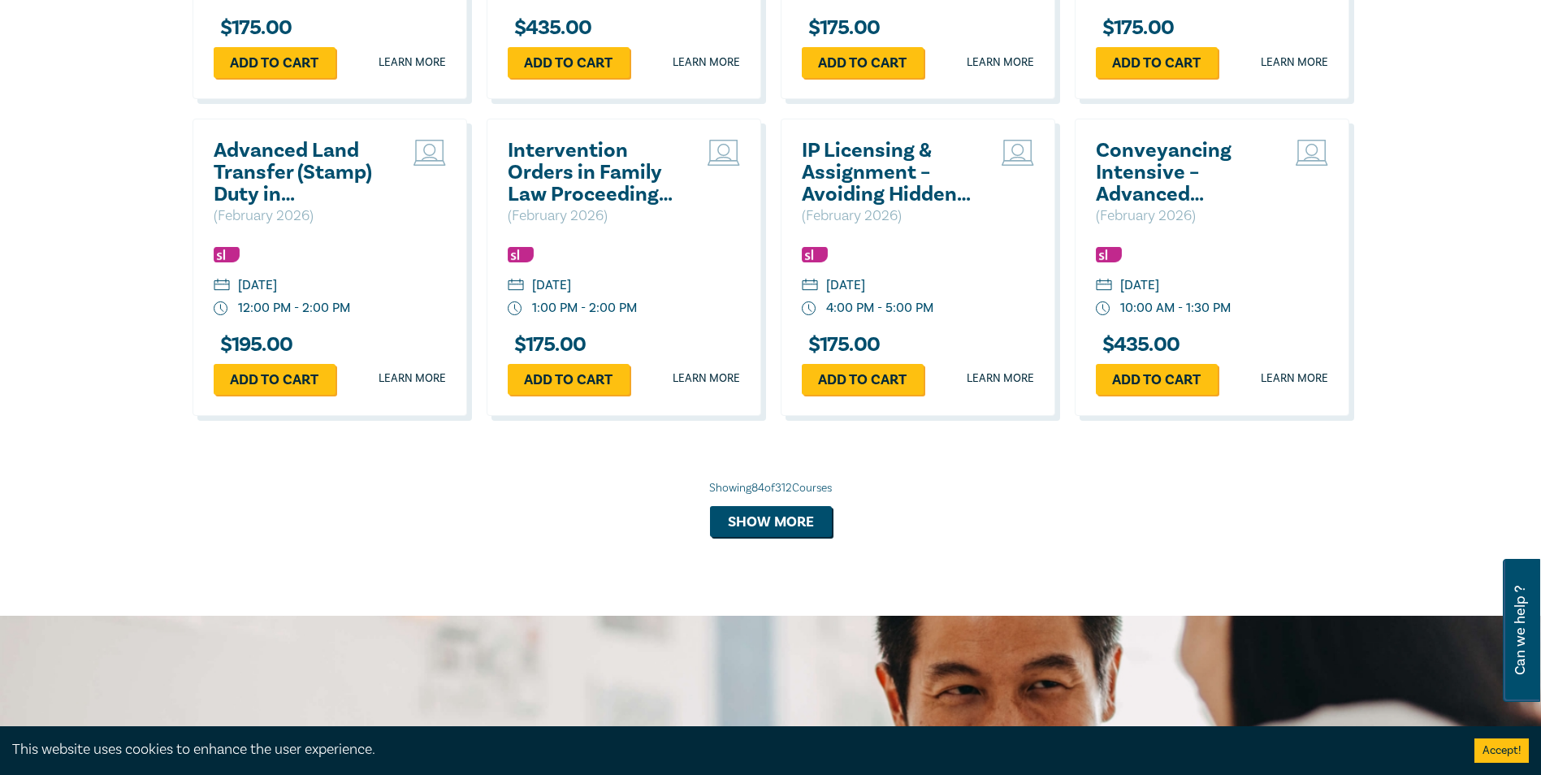
scroll to position [7877, 0]
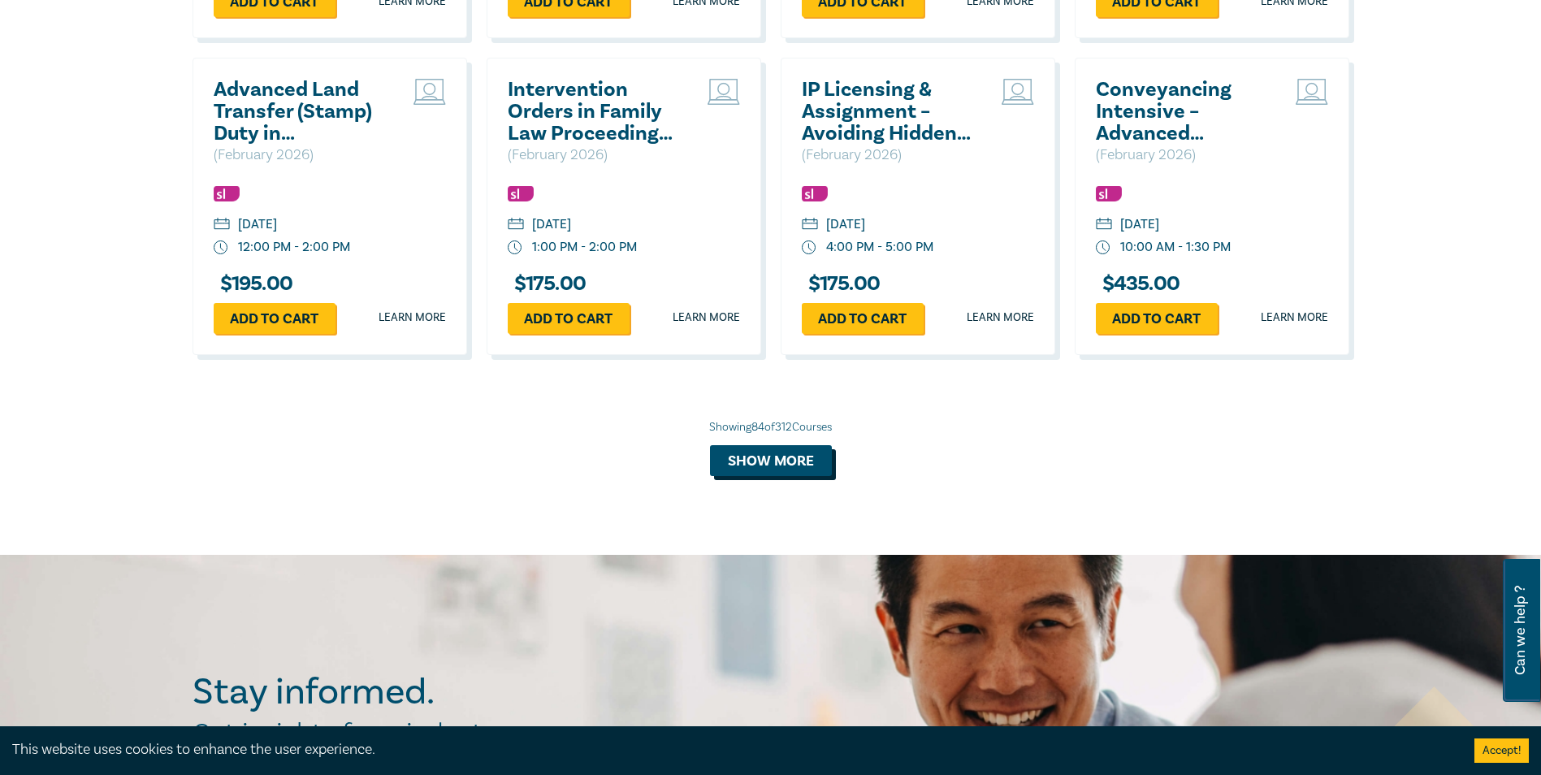
click at [752, 476] on button "Show more" at bounding box center [771, 460] width 122 height 31
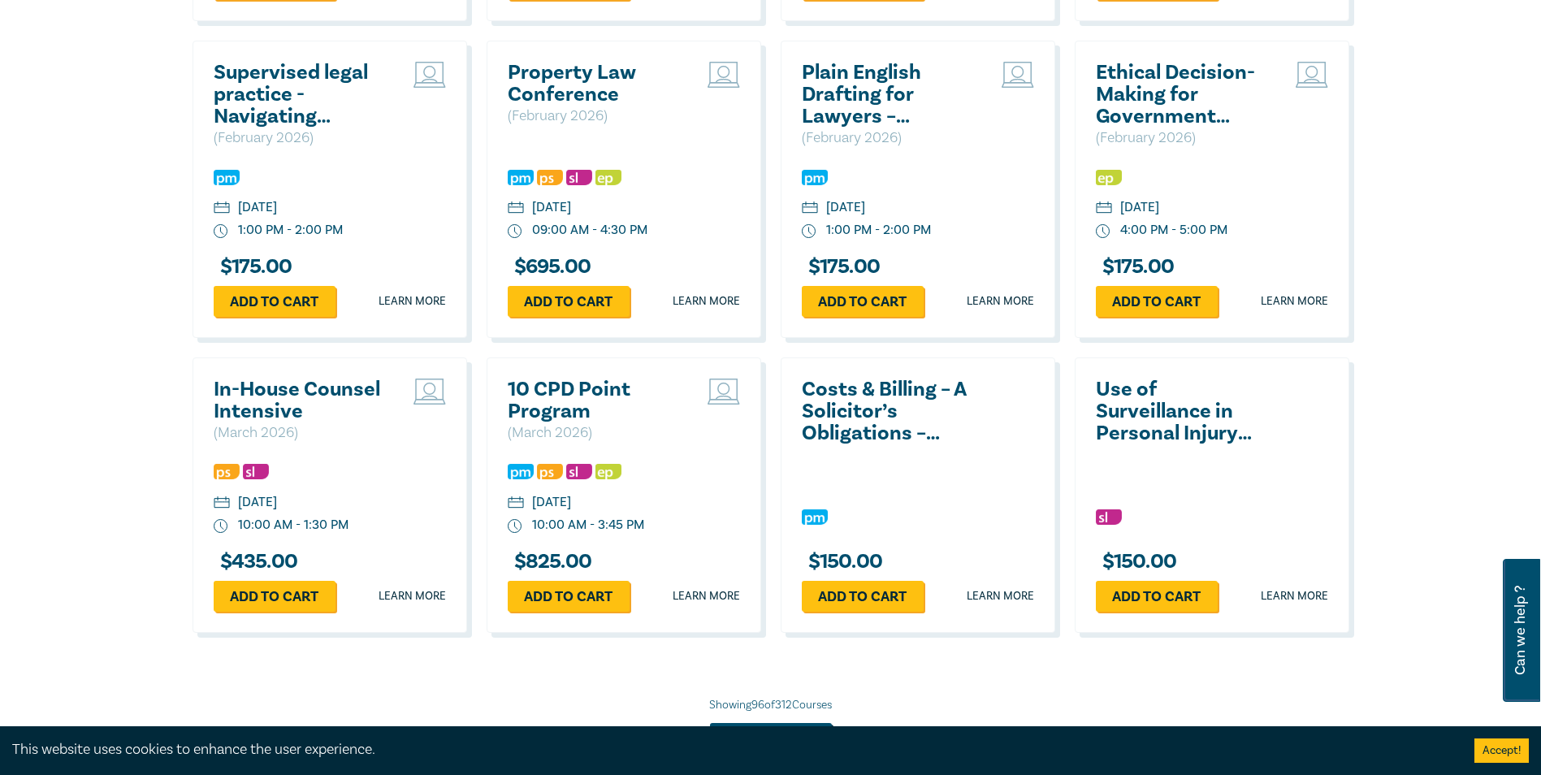
scroll to position [8608, 0]
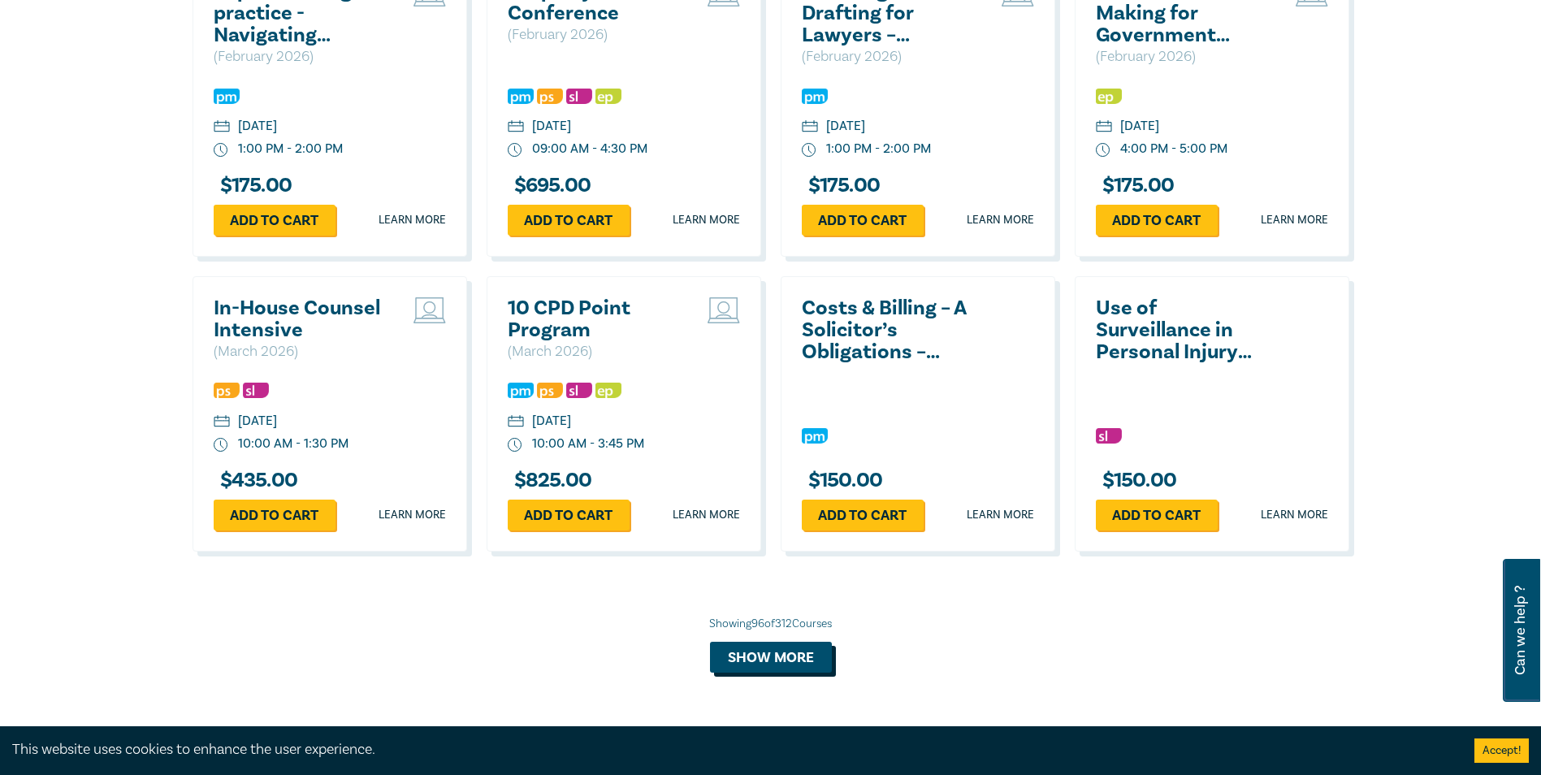
click at [775, 673] on button "Show more" at bounding box center [771, 657] width 122 height 31
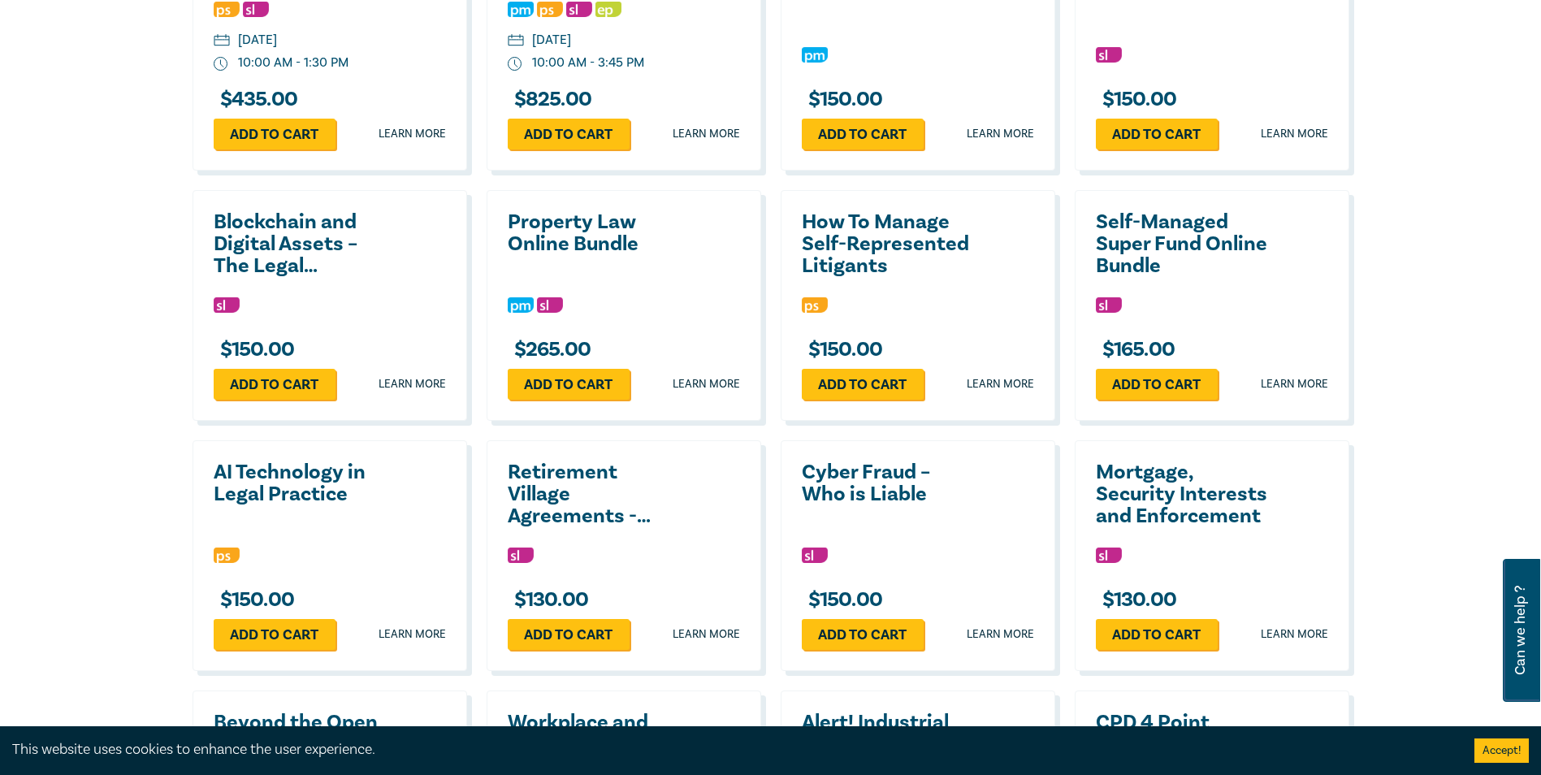
scroll to position [9014, 0]
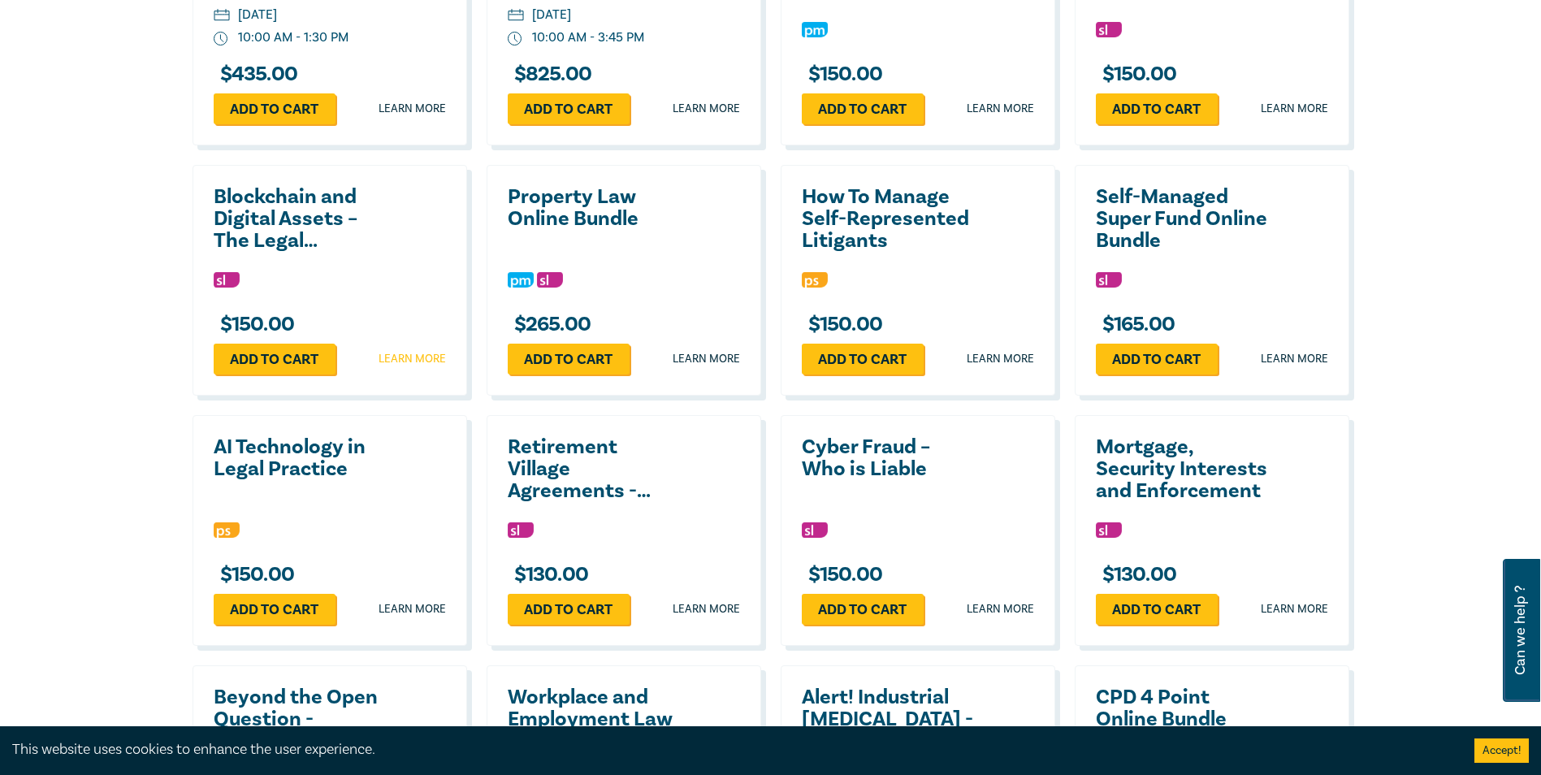
click at [414, 367] on link "Learn more" at bounding box center [412, 359] width 67 height 16
